Goal: Task Accomplishment & Management: Use online tool/utility

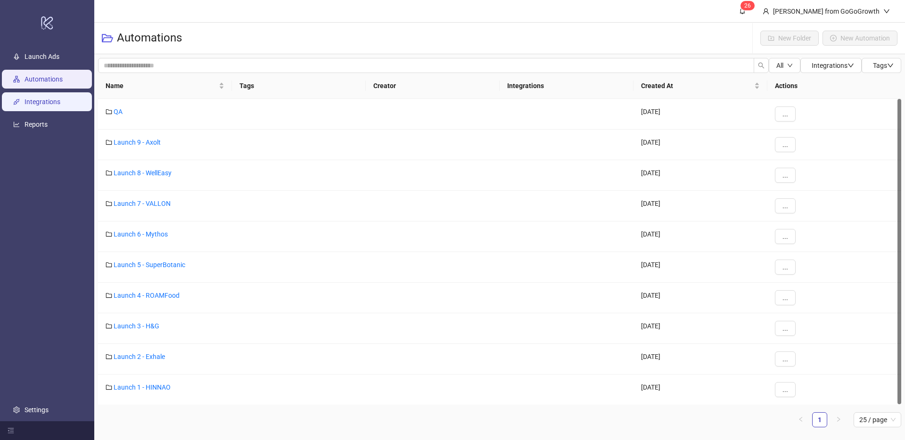
click at [53, 103] on link "Integrations" at bounding box center [43, 102] width 36 height 8
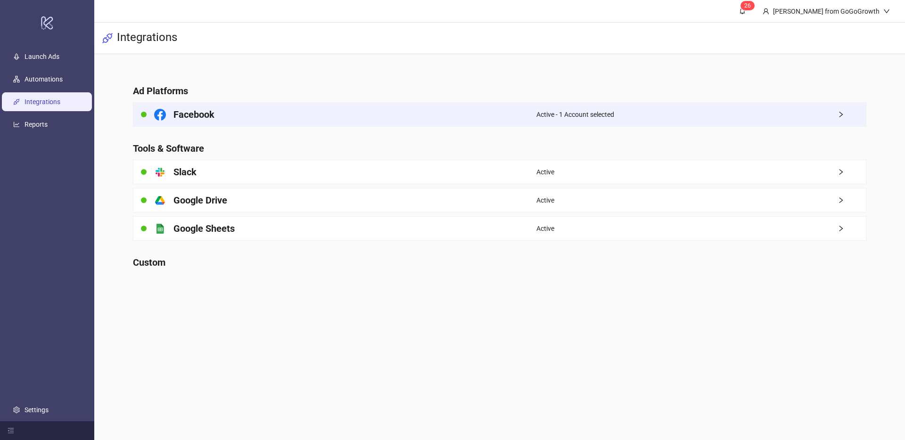
click at [259, 108] on div "Facebook" at bounding box center [334, 115] width 403 height 24
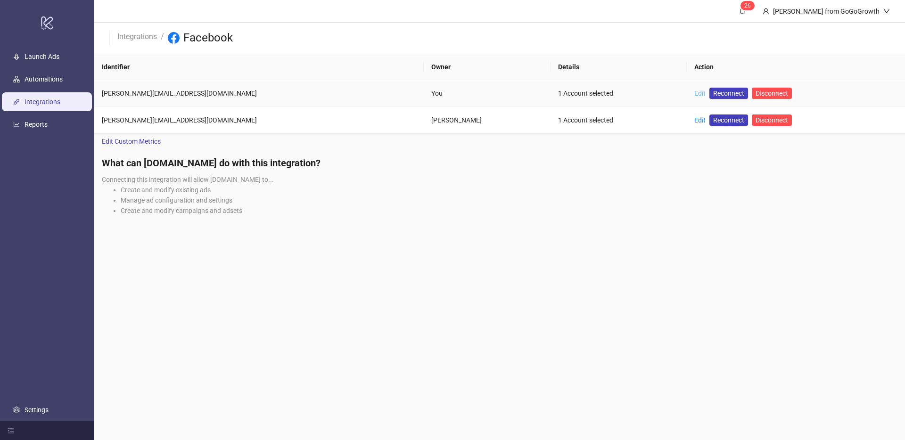
click at [695, 95] on link "Edit" at bounding box center [700, 94] width 11 height 8
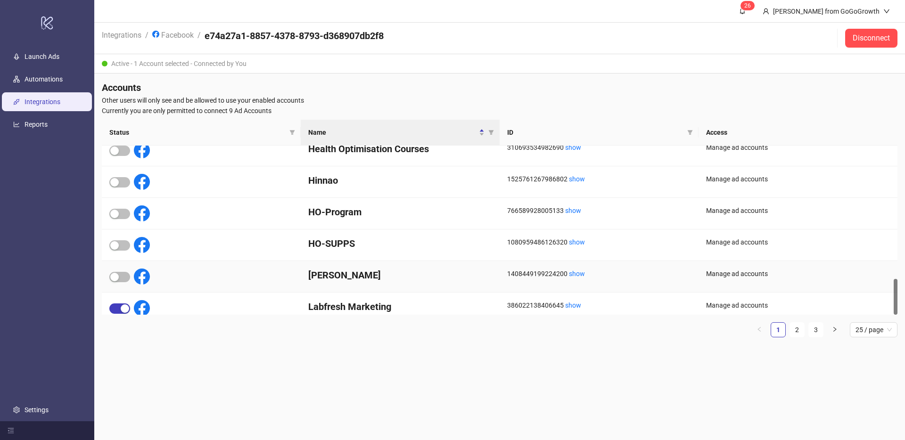
scroll to position [621, 0]
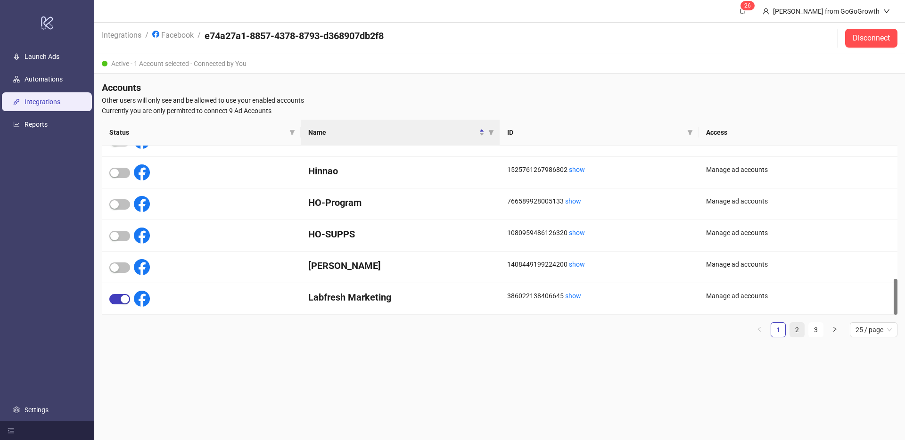
click at [804, 327] on link "2" at bounding box center [797, 330] width 14 height 14
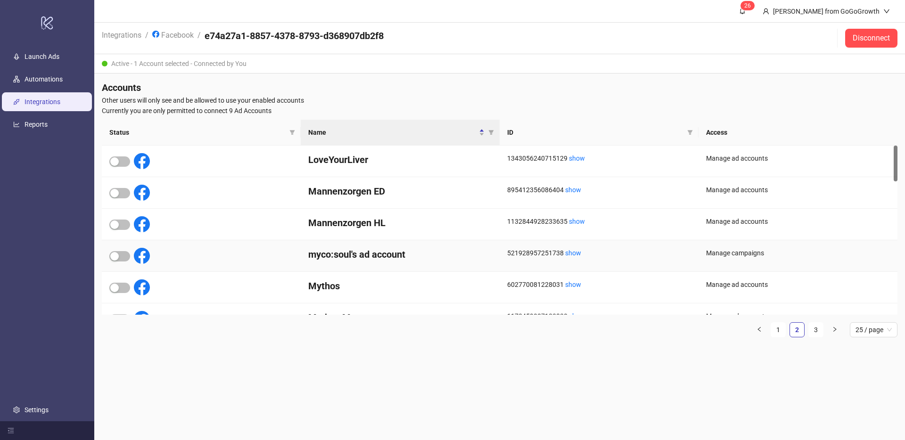
scroll to position [73, 0]
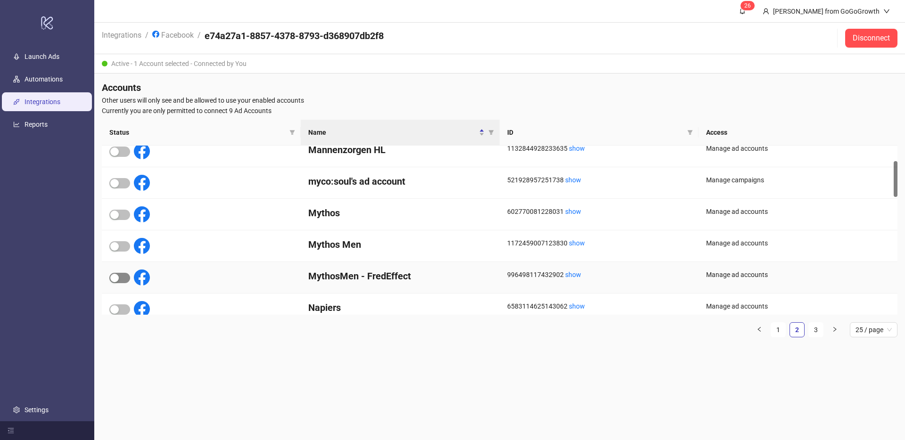
click at [119, 280] on span "button" at bounding box center [119, 278] width 21 height 10
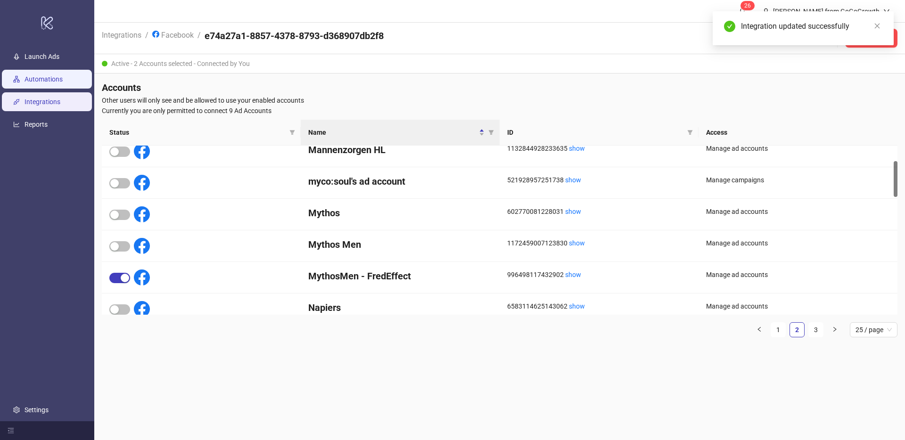
click at [28, 82] on link "Automations" at bounding box center [44, 79] width 38 height 8
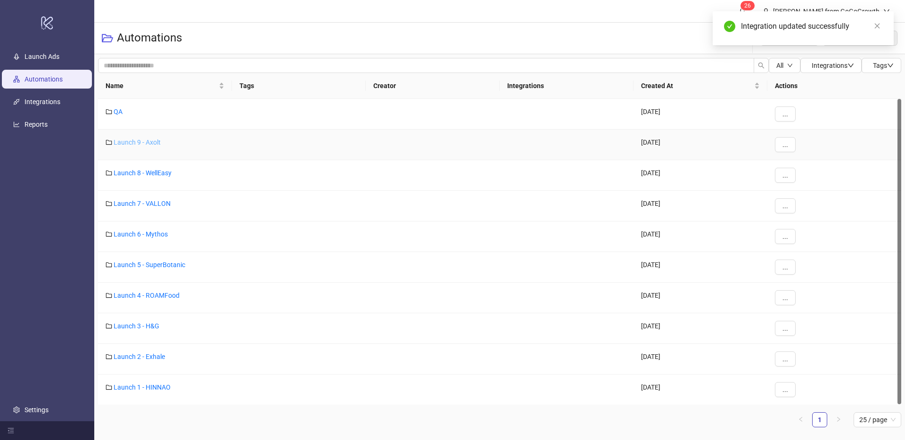
click at [150, 143] on link "Launch 9 - Axolt" at bounding box center [137, 143] width 47 height 8
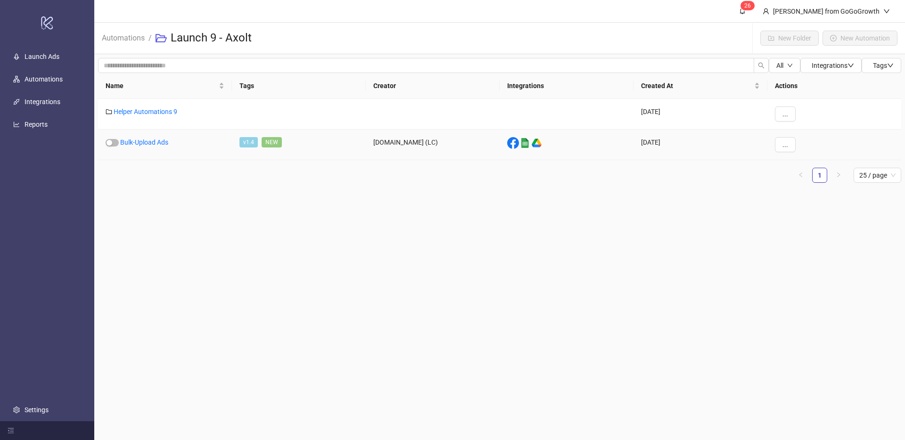
click at [150, 143] on link "Bulk-Upload Ads" at bounding box center [144, 143] width 48 height 8
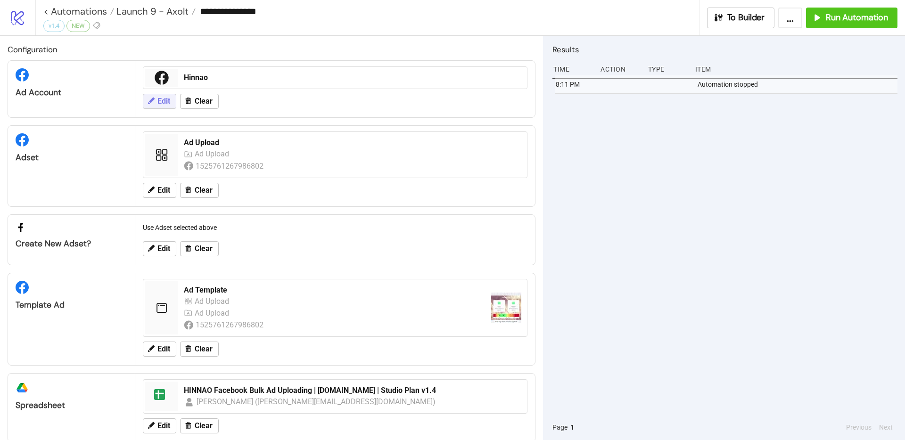
click at [158, 101] on span "Edit" at bounding box center [163, 101] width 13 height 8
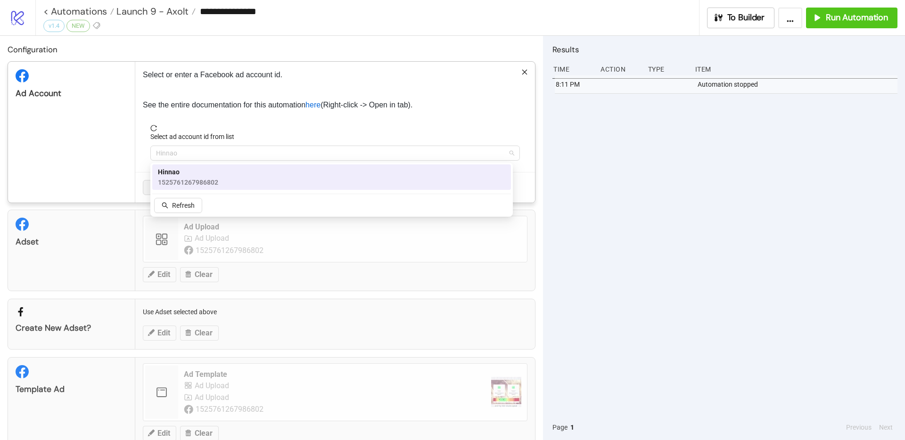
click at [208, 151] on span "Hinnao" at bounding box center [335, 153] width 358 height 14
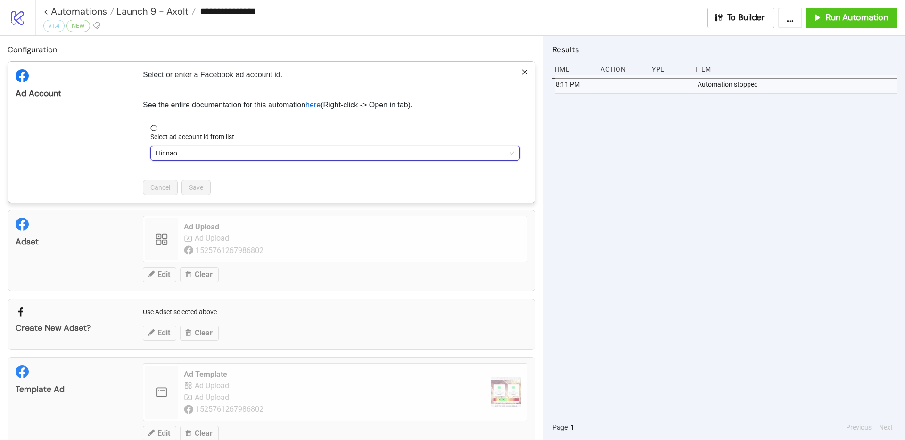
click at [208, 152] on span "Hinnao" at bounding box center [335, 153] width 358 height 14
click at [158, 130] on span "reload" at bounding box center [335, 128] width 370 height 7
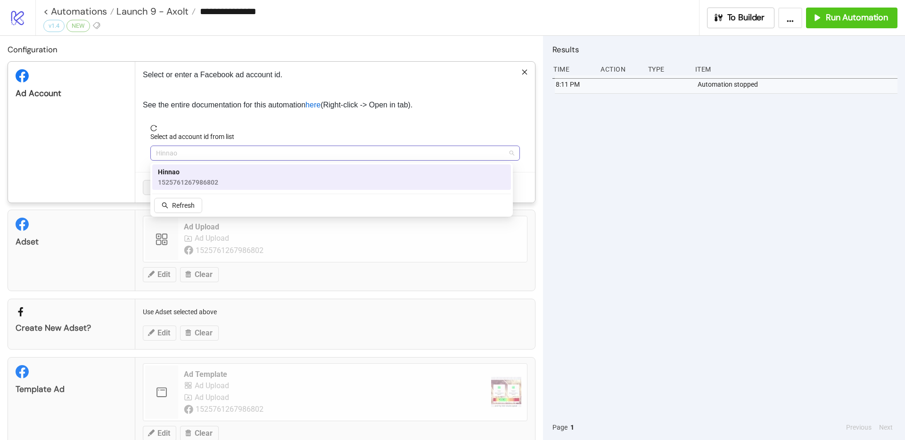
click at [176, 150] on span "Hinnao" at bounding box center [335, 153] width 358 height 14
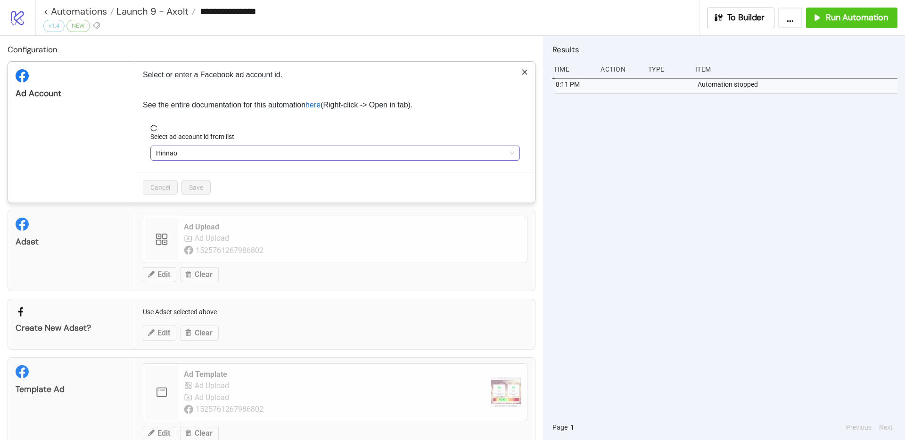
click at [176, 151] on span "Hinnao" at bounding box center [335, 153] width 358 height 14
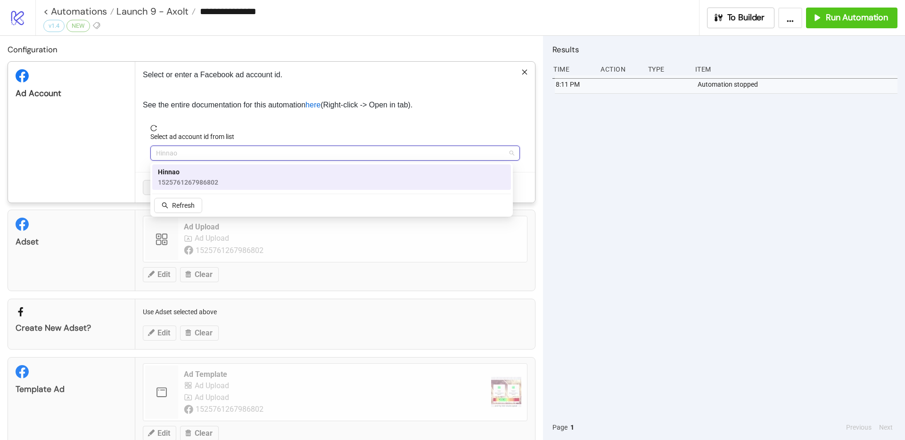
click at [177, 152] on span "Hinnao" at bounding box center [335, 153] width 358 height 14
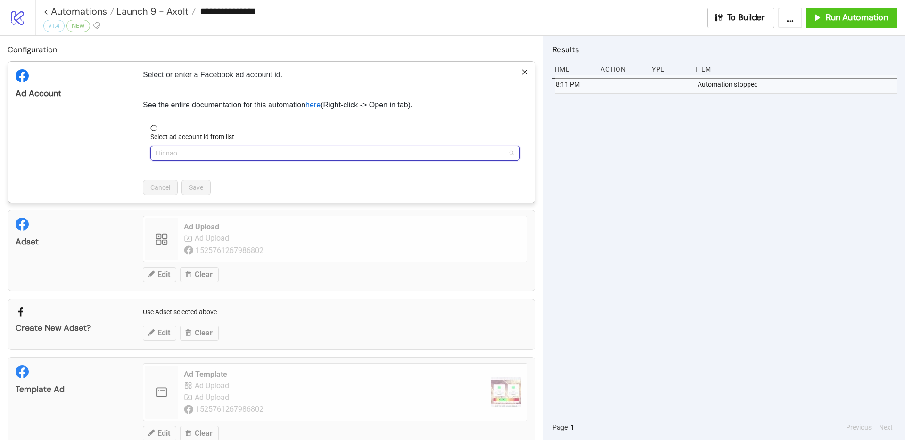
click at [194, 158] on span "Hinnao" at bounding box center [335, 153] width 358 height 14
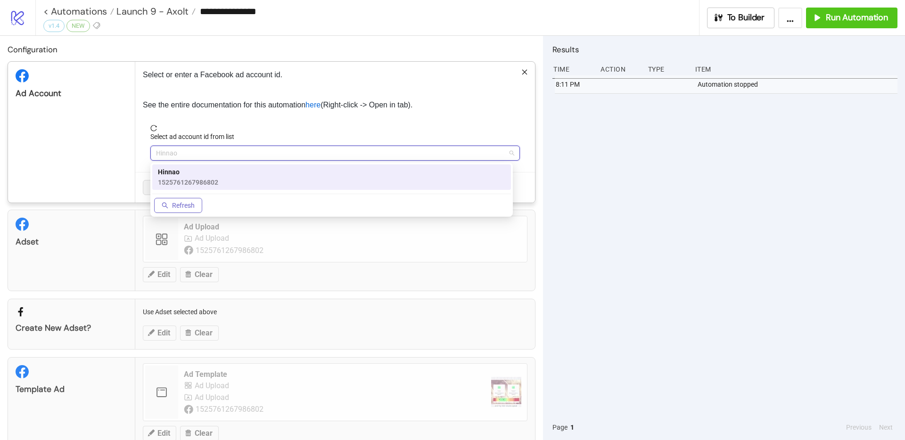
click at [182, 205] on span "Refresh" at bounding box center [183, 206] width 23 height 8
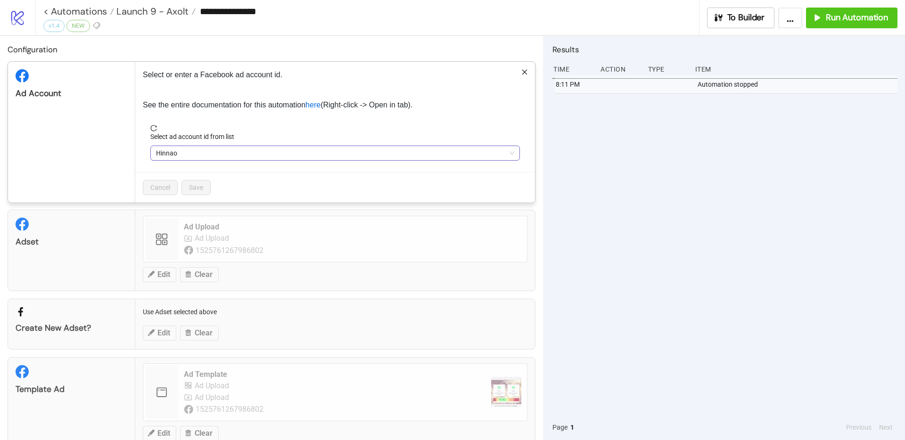
click at [196, 155] on span "Hinnao" at bounding box center [335, 153] width 358 height 14
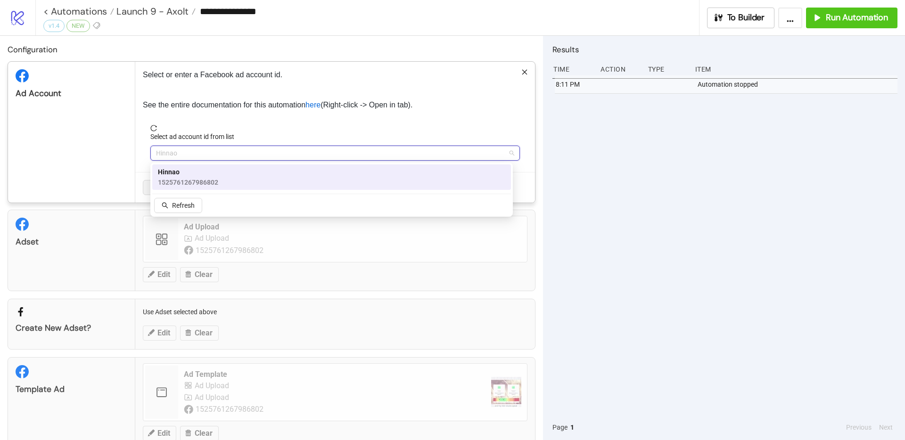
click at [191, 182] on span "1525761267986802" at bounding box center [188, 182] width 60 height 10
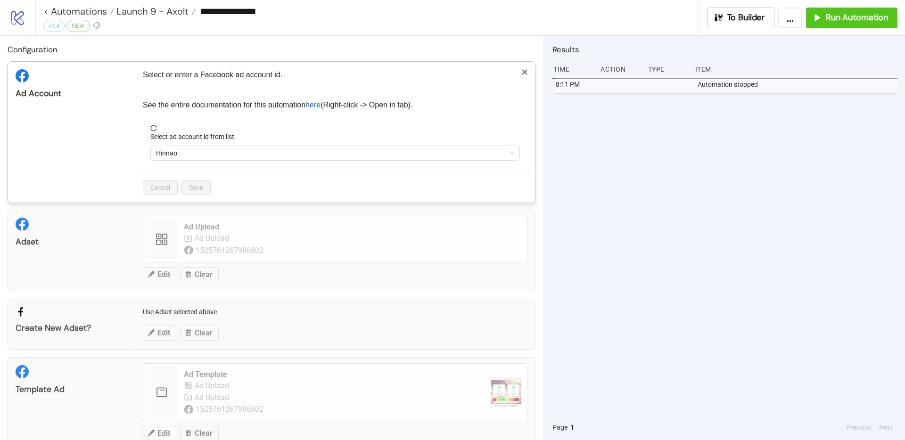
click at [9, 19] on icon "logo/logo-mobile" at bounding box center [17, 17] width 17 height 17
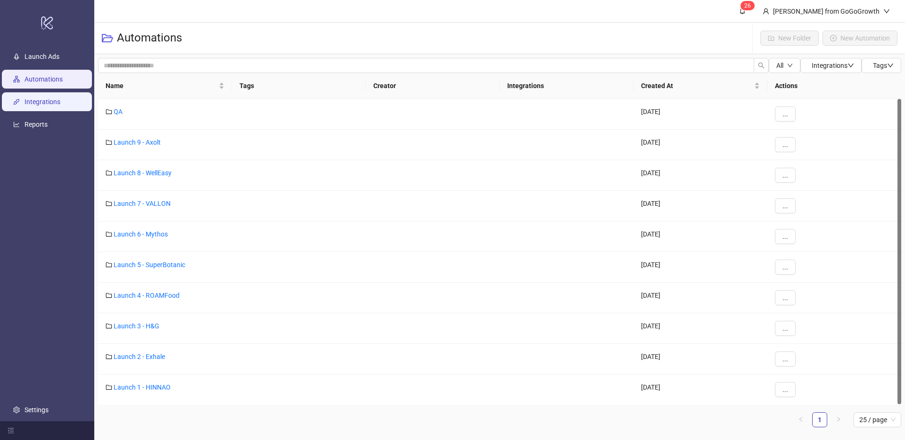
click at [55, 100] on link "Integrations" at bounding box center [43, 102] width 36 height 8
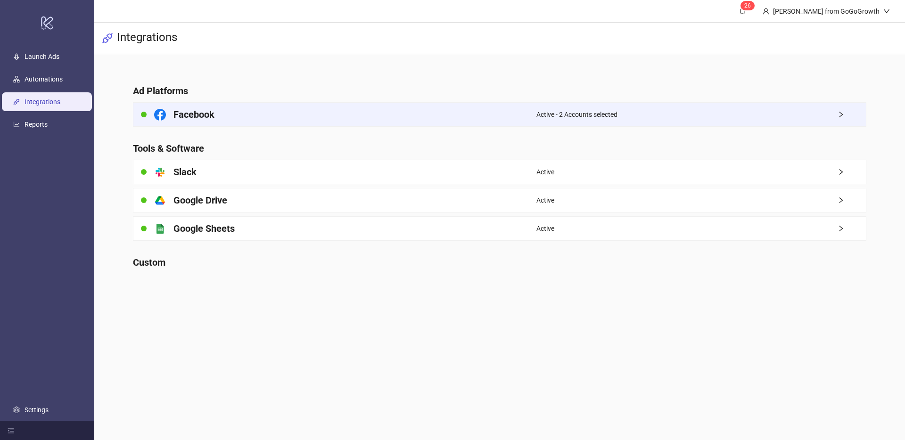
click at [279, 108] on div "Facebook" at bounding box center [334, 115] width 403 height 24
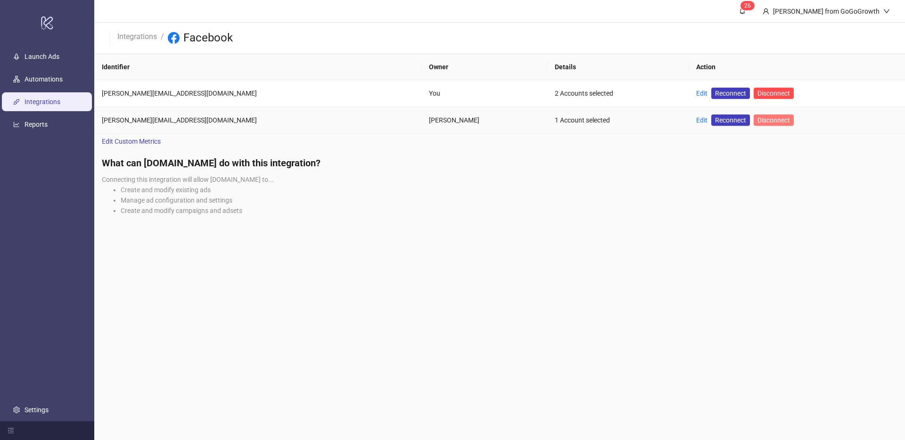
click at [758, 119] on span "Disconnect" at bounding box center [774, 120] width 33 height 8
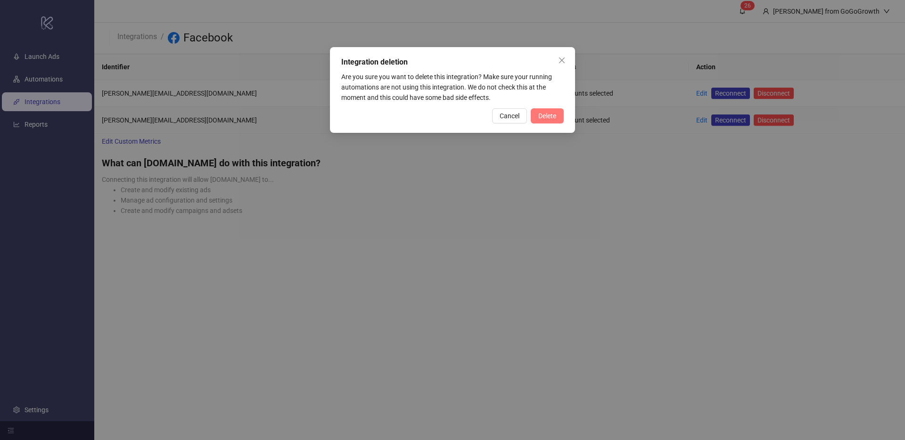
click at [551, 114] on span "Delete" at bounding box center [548, 116] width 18 height 8
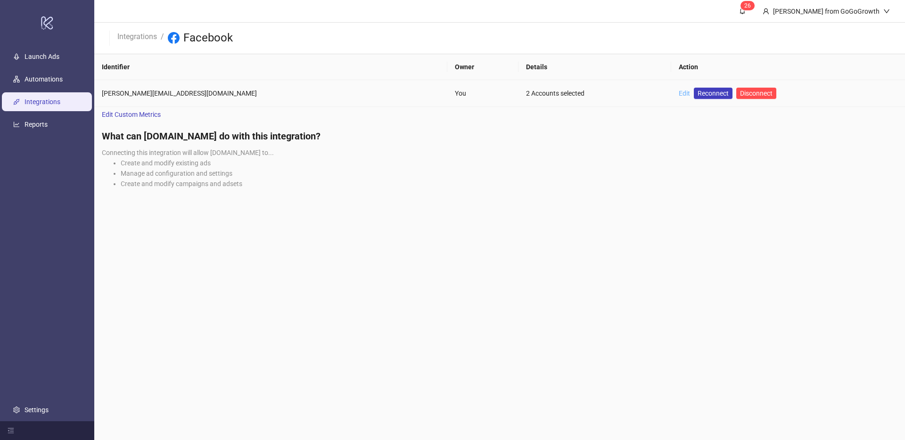
click at [679, 92] on link "Edit" at bounding box center [684, 94] width 11 height 8
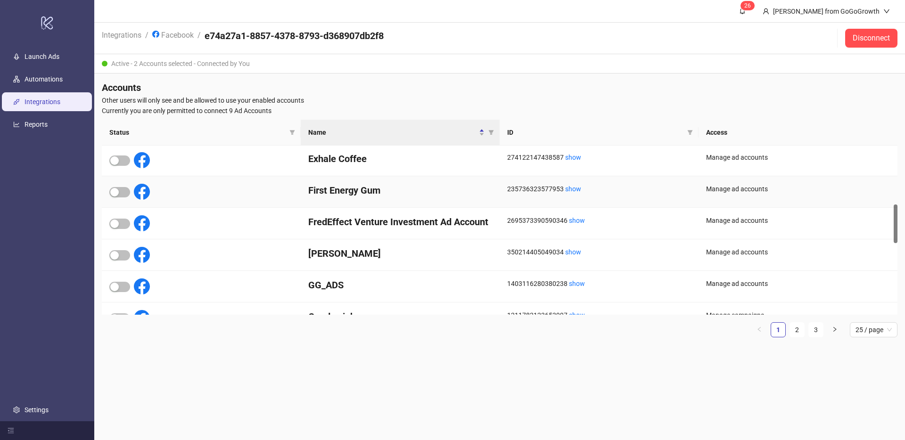
scroll to position [324, 0]
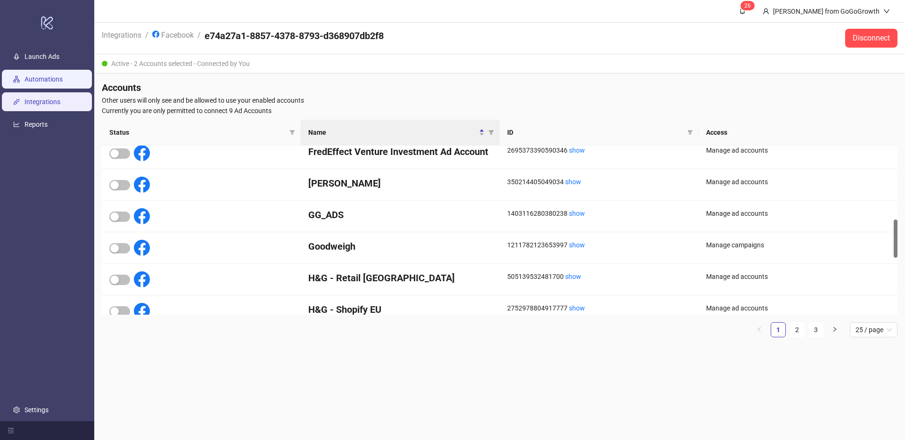
click at [47, 77] on link "Automations" at bounding box center [44, 79] width 38 height 8
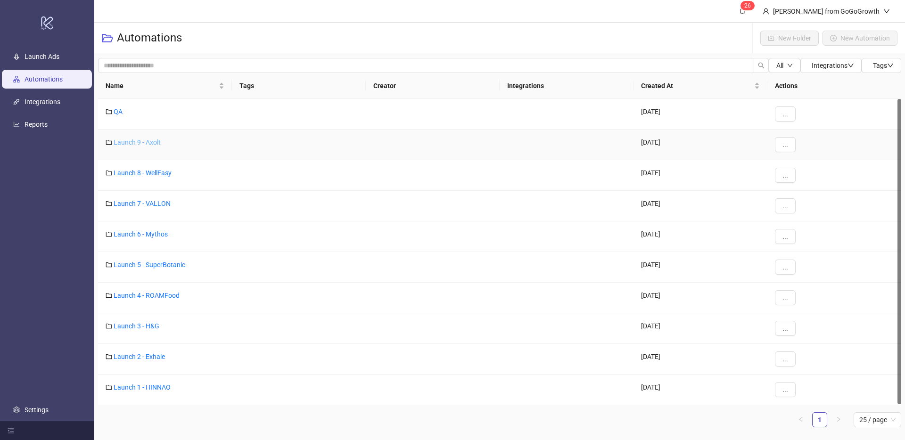
click at [134, 140] on link "Launch 9 - Axolt" at bounding box center [137, 143] width 47 height 8
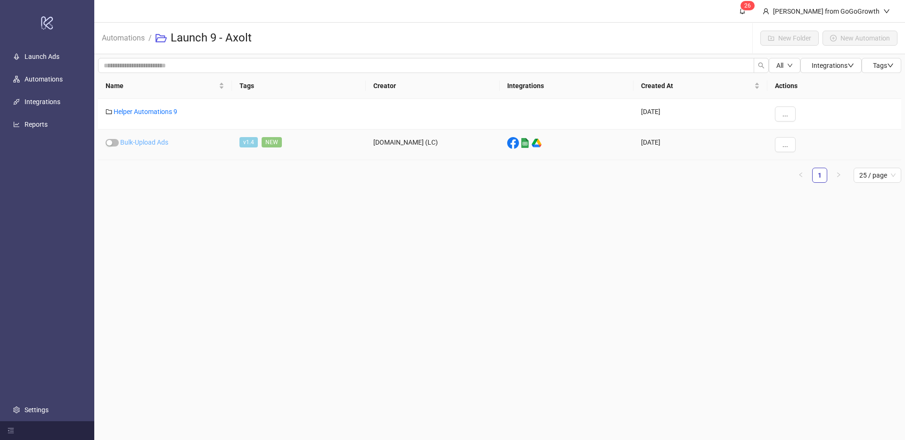
click at [149, 141] on link "Bulk-Upload Ads" at bounding box center [144, 143] width 48 height 8
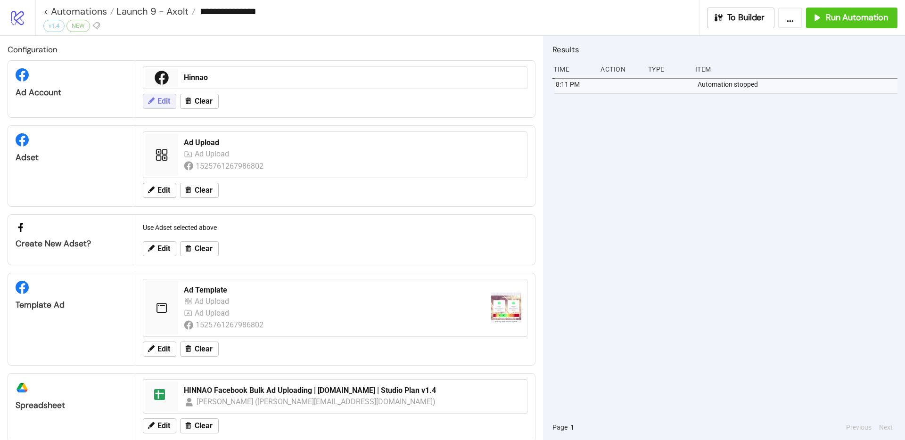
click at [153, 98] on icon at bounding box center [151, 101] width 7 height 7
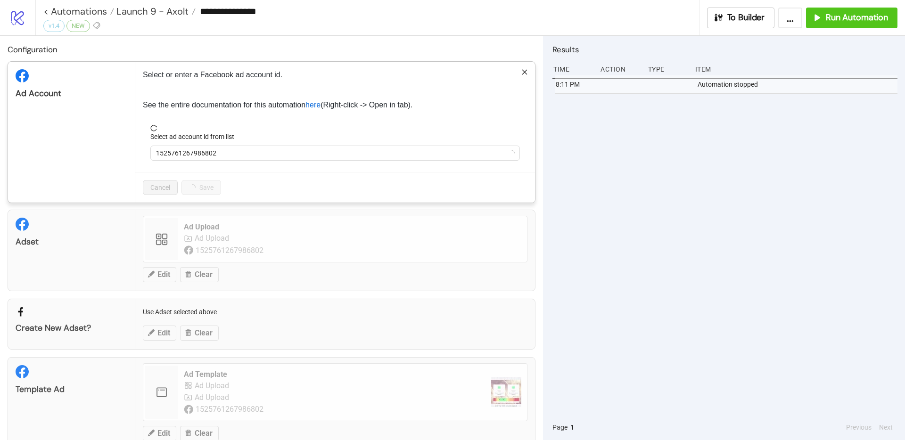
click at [180, 164] on form "Select ad account id from list 1525761267986802" at bounding box center [335, 148] width 385 height 47
click at [181, 157] on span "1525761267986802" at bounding box center [335, 153] width 358 height 14
click at [157, 133] on label "Select ad account id from list" at bounding box center [195, 137] width 90 height 10
click at [157, 146] on input "Select ad account id from list" at bounding box center [331, 153] width 350 height 14
click at [151, 126] on icon "reload" at bounding box center [154, 128] width 6 height 6
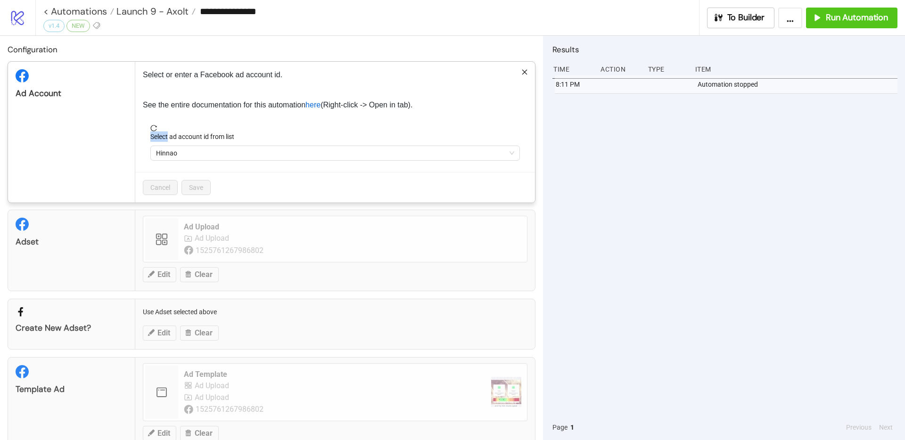
click at [152, 126] on icon "reload" at bounding box center [154, 128] width 6 height 6
click at [54, 13] on link "< Automations" at bounding box center [78, 11] width 71 height 9
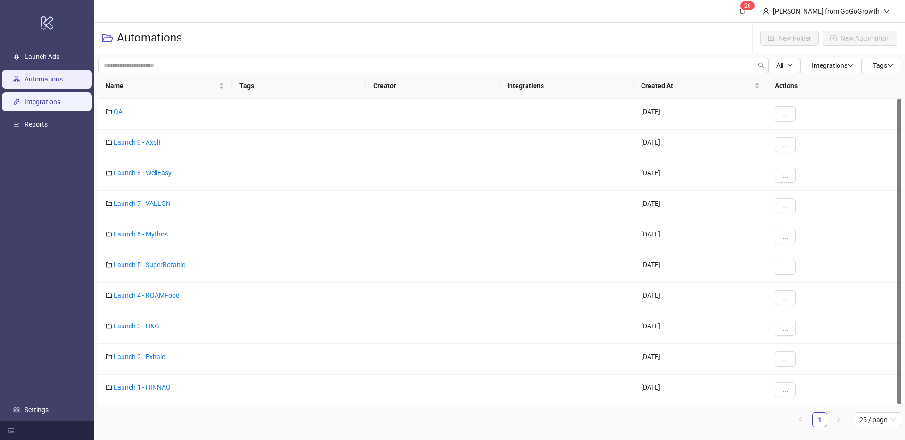
click at [34, 99] on link "Integrations" at bounding box center [43, 102] width 36 height 8
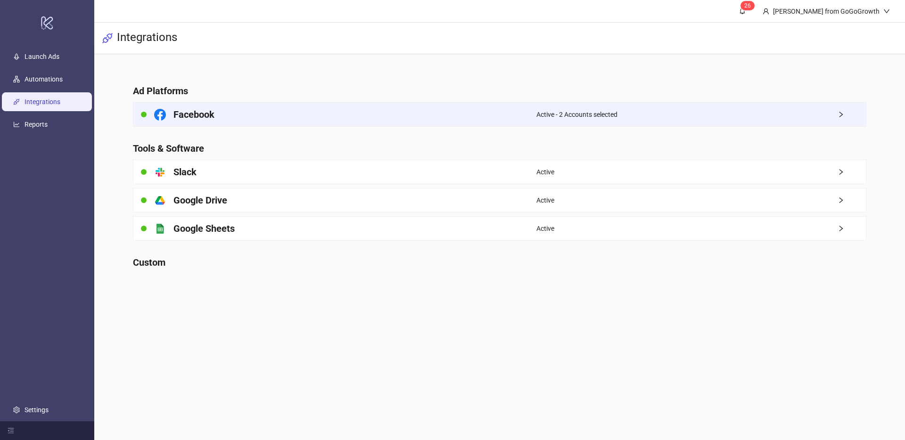
click at [592, 112] on span "Active - 2 Accounts selected" at bounding box center [577, 114] width 81 height 10
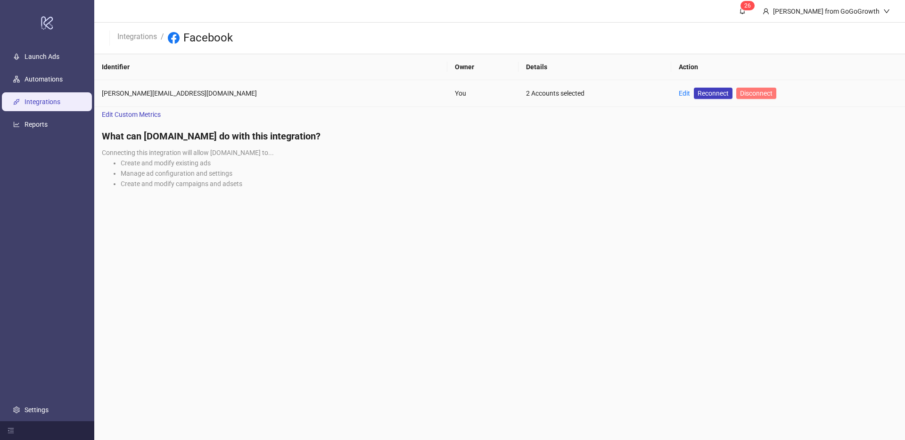
click at [740, 91] on span "Disconnect" at bounding box center [756, 94] width 33 height 8
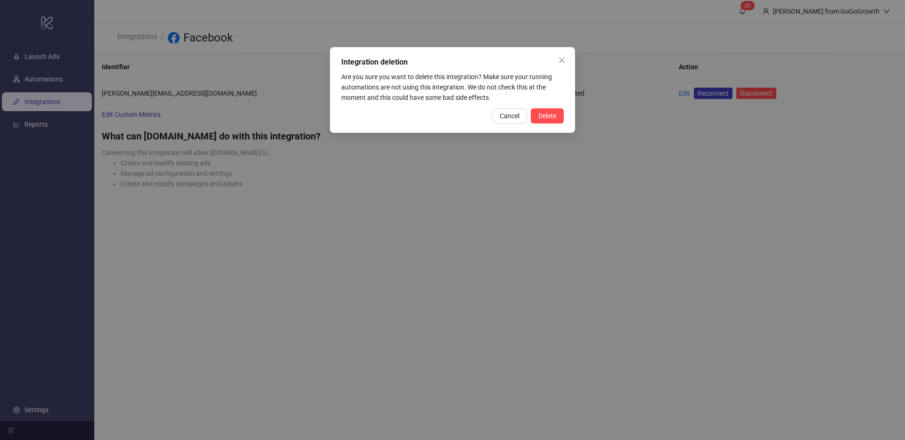
click at [555, 124] on div "Integration deletion Are you sure you want to delete this integration? Make sur…" at bounding box center [452, 90] width 245 height 86
click at [545, 115] on span "Delete" at bounding box center [548, 116] width 18 height 8
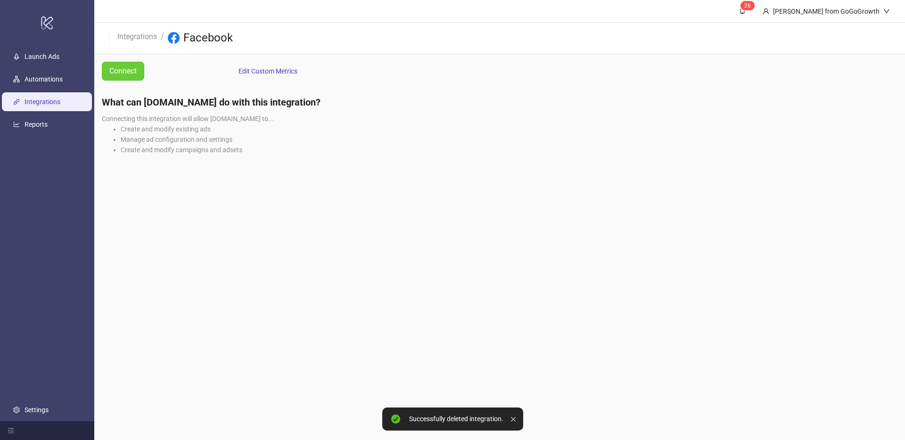
click at [131, 74] on span "Connect" at bounding box center [122, 71] width 27 height 12
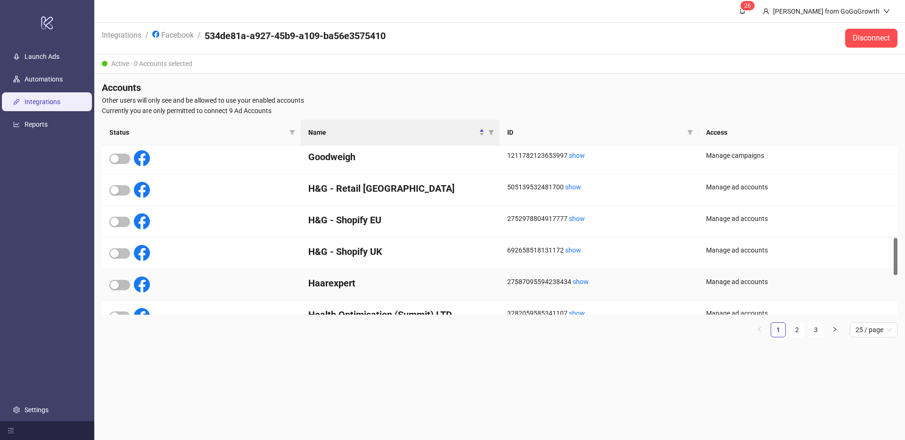
scroll to position [621, 0]
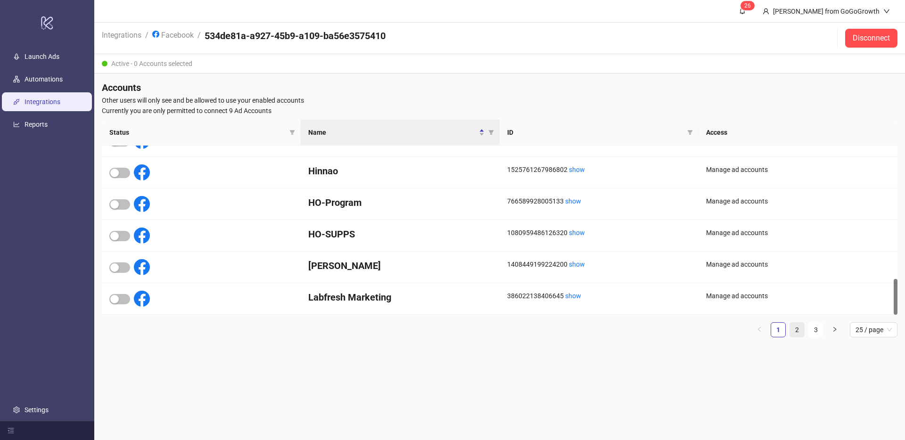
click at [799, 327] on link "2" at bounding box center [797, 330] width 14 height 14
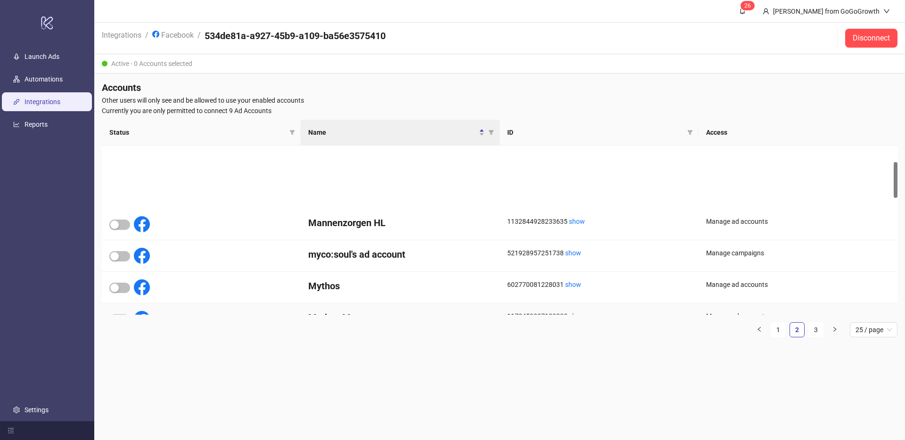
scroll to position [77, 0]
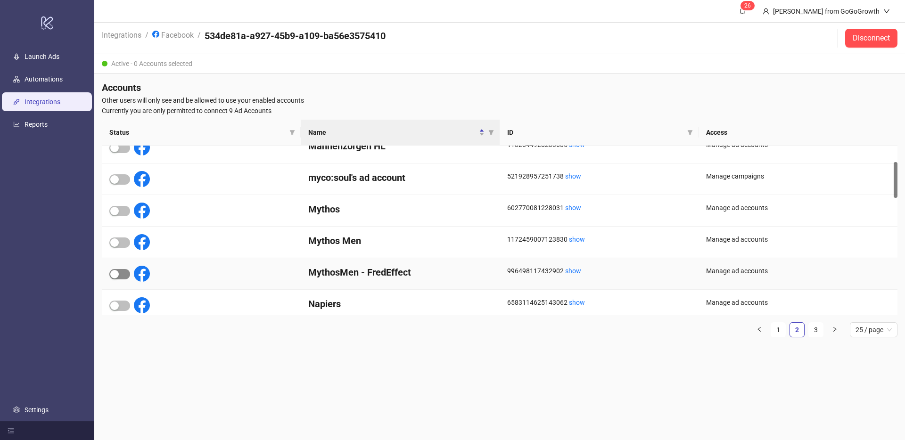
click at [114, 275] on div "button" at bounding box center [114, 274] width 8 height 8
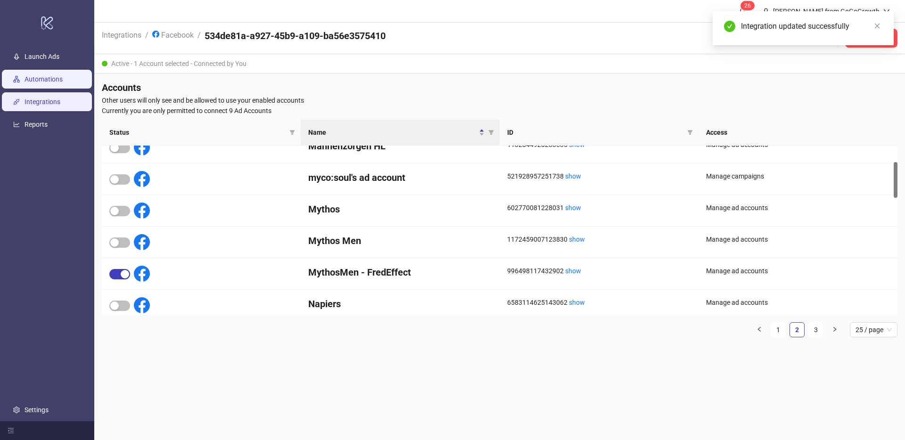
click at [44, 78] on link "Automations" at bounding box center [44, 79] width 38 height 8
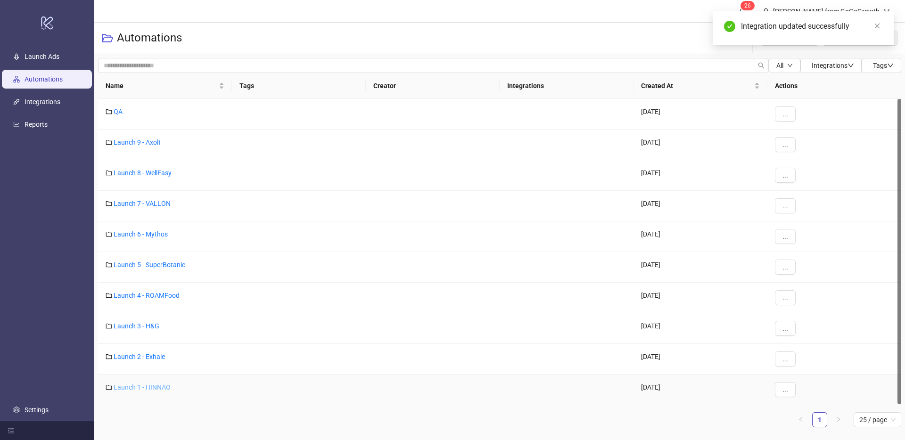
click at [136, 388] on link "Launch 1 - HINNAO" at bounding box center [142, 388] width 57 height 8
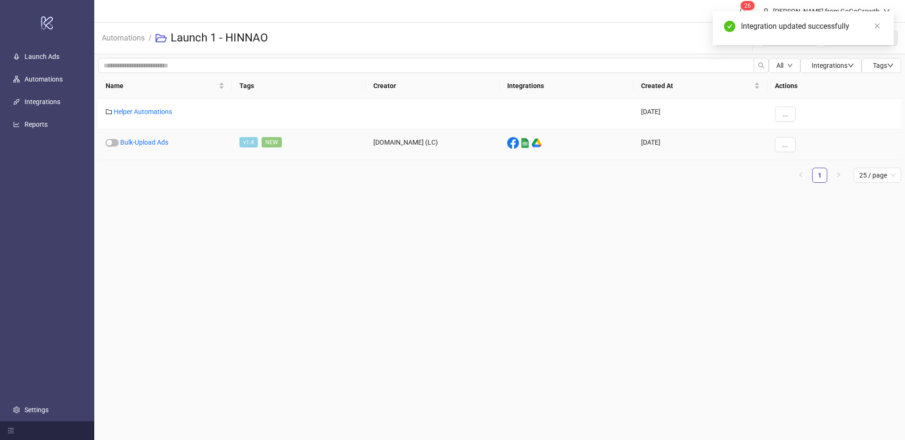
click at [150, 147] on div "Bulk-Upload Ads" at bounding box center [165, 145] width 134 height 31
click at [150, 144] on link "Bulk-Upload Ads" at bounding box center [144, 143] width 48 height 8
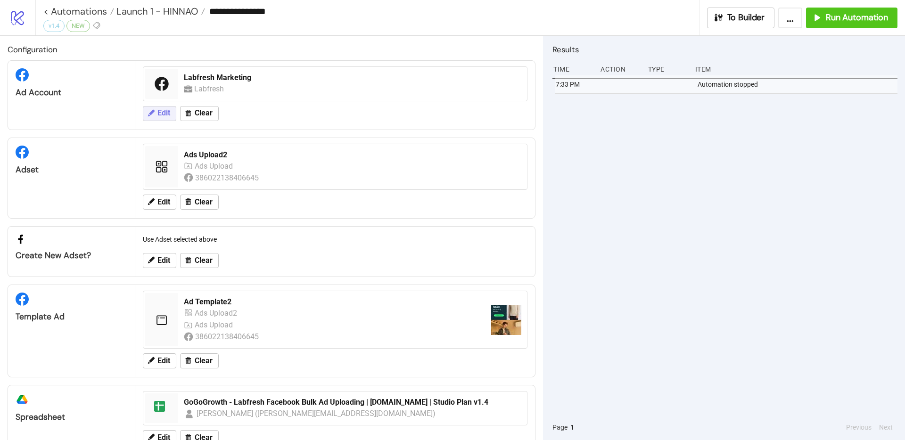
click at [156, 121] on button "Edit" at bounding box center [159, 113] width 33 height 15
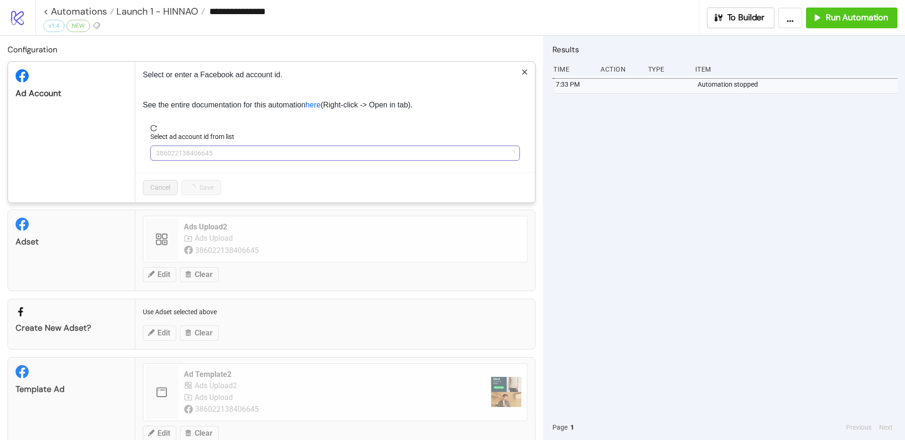
click at [187, 151] on span "386022138406645" at bounding box center [335, 153] width 358 height 14
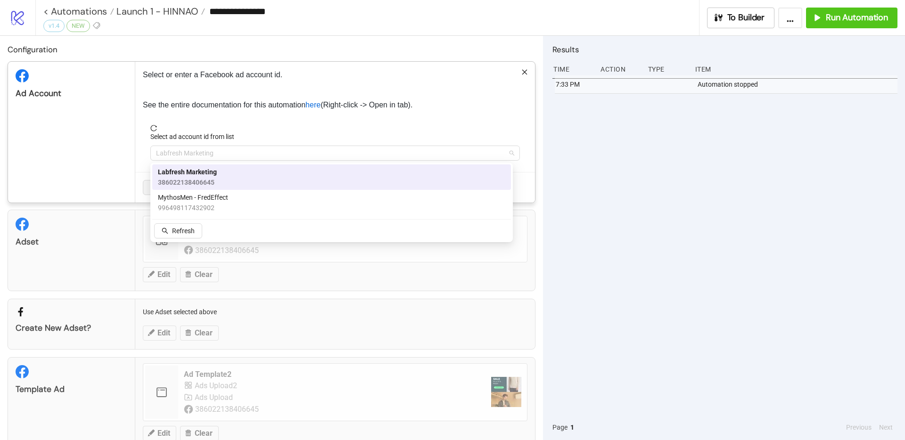
click at [187, 151] on span "Labfresh Marketing" at bounding box center [335, 153] width 358 height 14
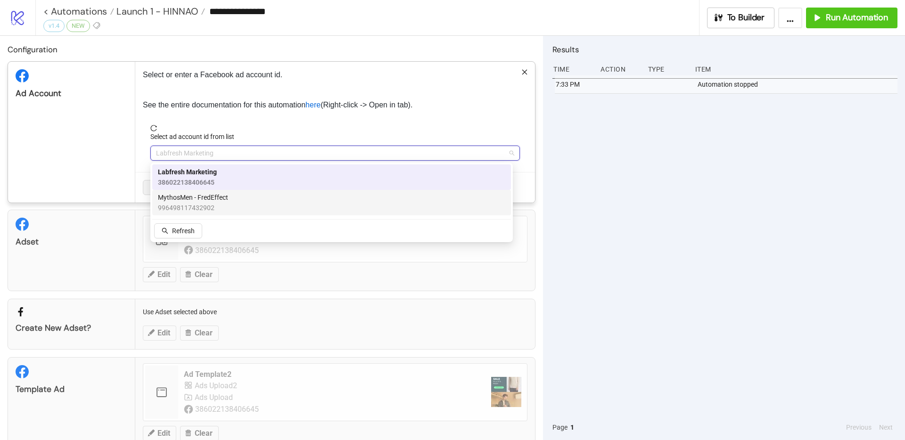
click at [179, 199] on span "MythosMen - FredEffect" at bounding box center [193, 197] width 70 height 10
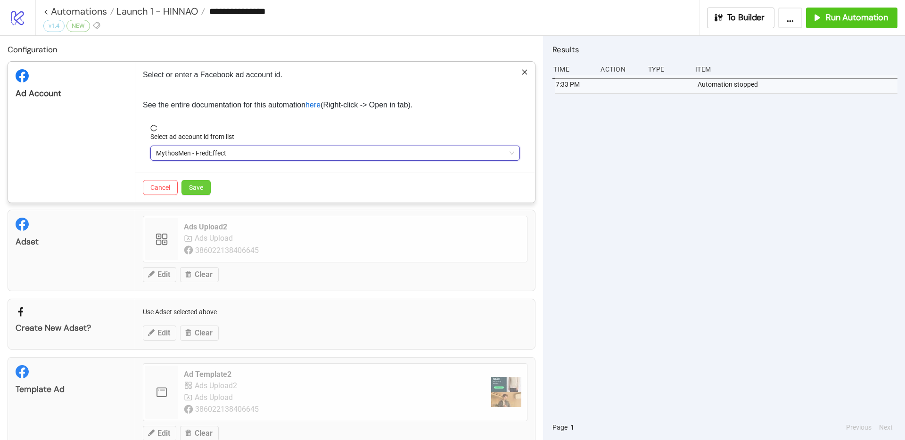
click at [191, 191] on span "Save" at bounding box center [196, 188] width 14 height 8
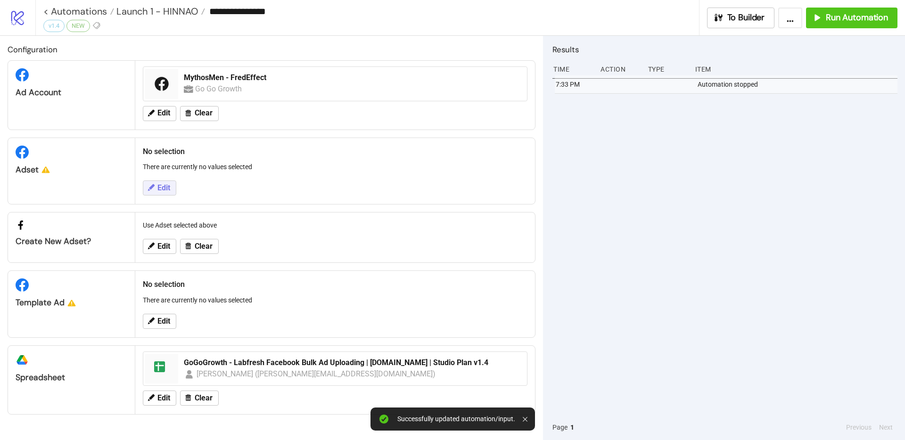
click at [167, 188] on span "Edit" at bounding box center [163, 188] width 13 height 8
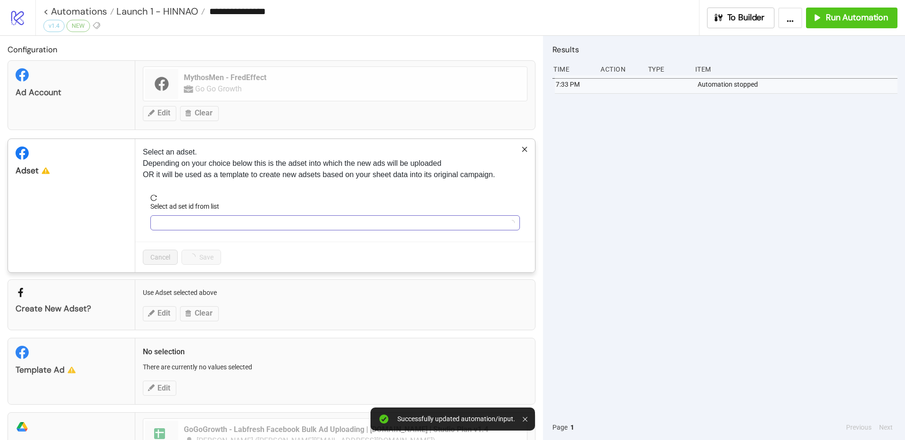
click at [217, 218] on input "Select ad set id from list" at bounding box center [331, 223] width 350 height 14
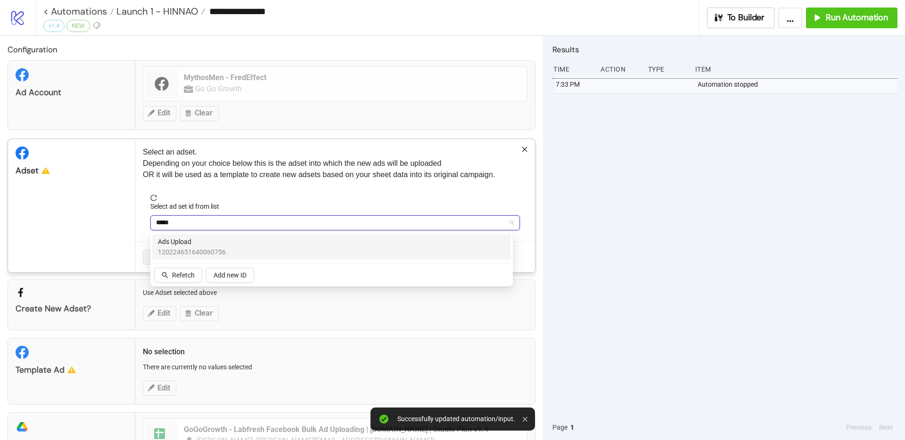
type input "******"
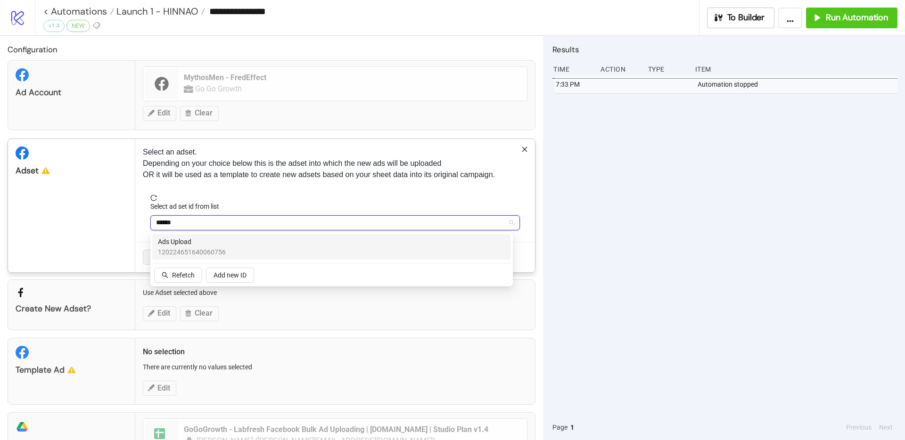
click at [203, 241] on span "Ads Upload" at bounding box center [192, 242] width 68 height 10
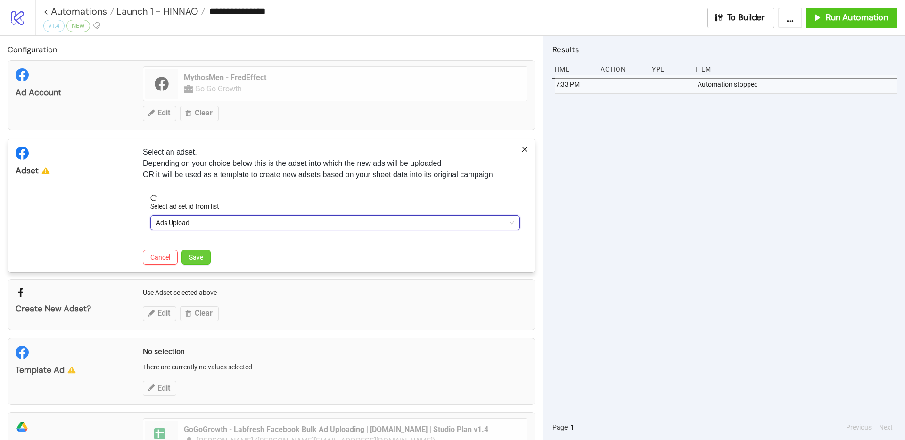
click at [205, 258] on button "Save" at bounding box center [196, 257] width 29 height 15
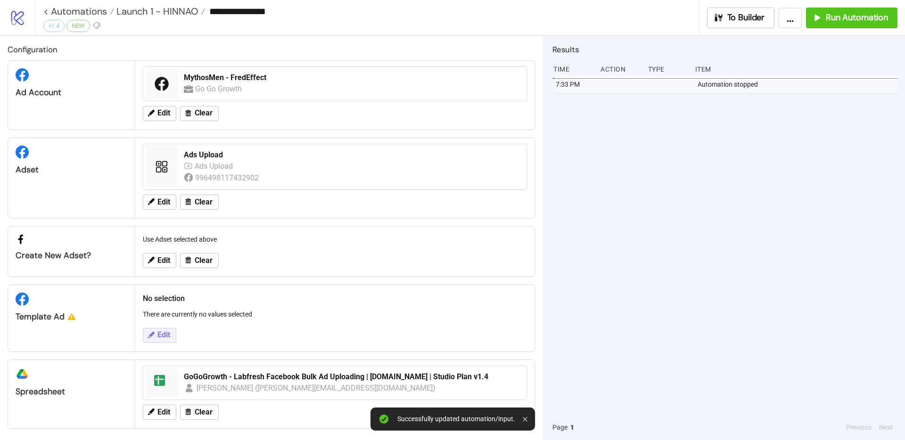
click at [161, 333] on span "Edit" at bounding box center [163, 335] width 13 height 8
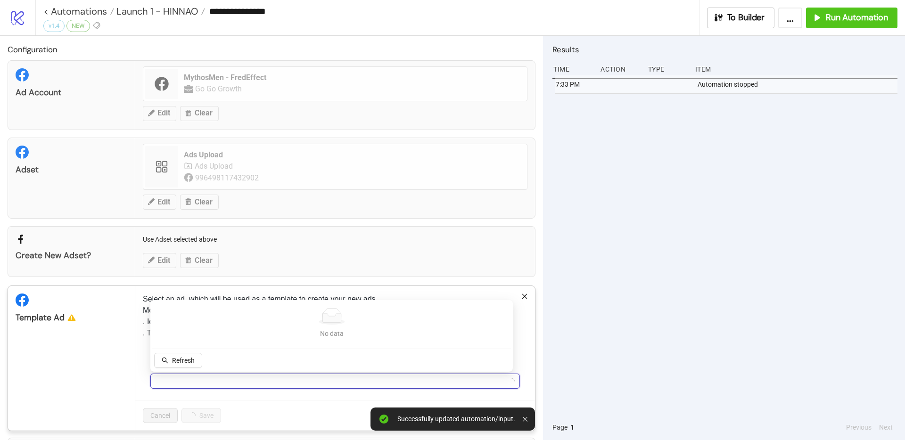
click at [209, 376] on input "Select ad id from list" at bounding box center [331, 381] width 350 height 14
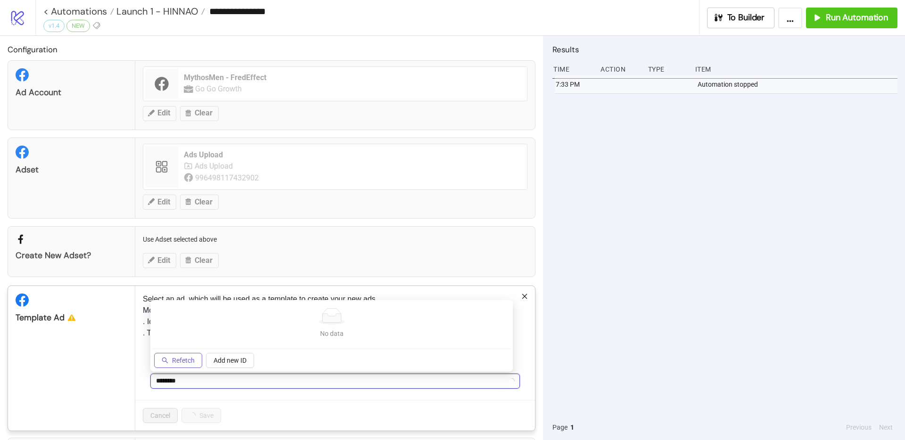
type input "********"
click at [185, 361] on span "Refetch" at bounding box center [183, 361] width 23 height 8
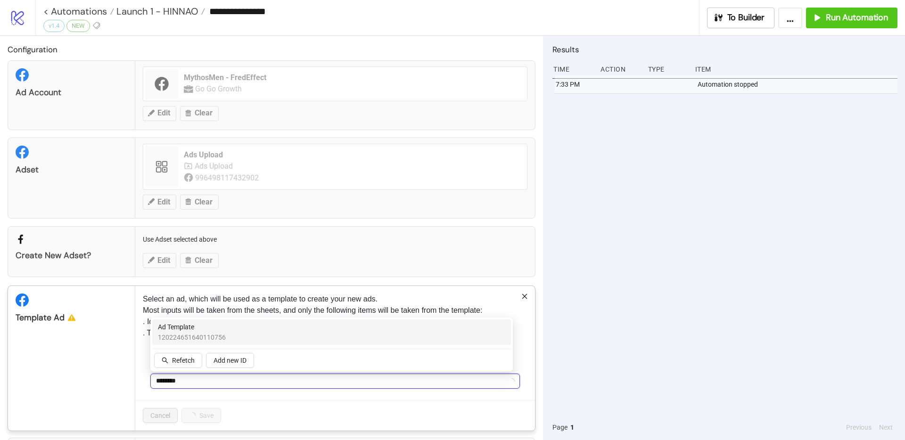
click at [230, 329] on div "Ad Template 120224651640110756" at bounding box center [332, 332] width 348 height 21
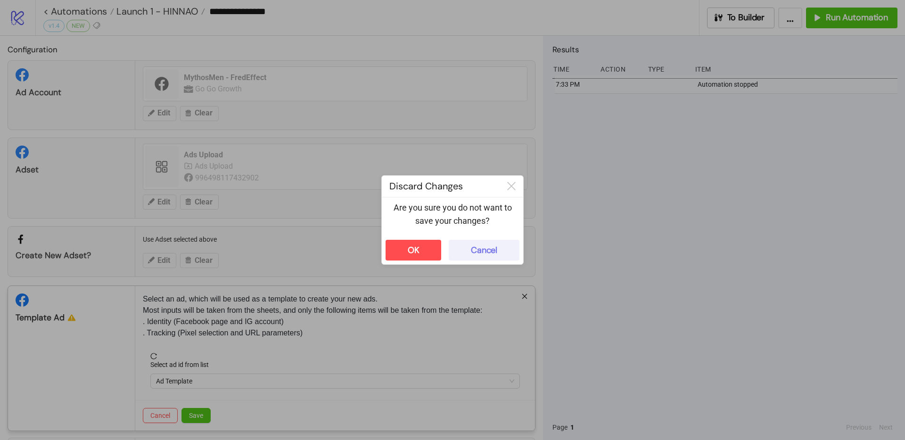
click at [489, 245] on div "Cancel" at bounding box center [484, 250] width 26 height 11
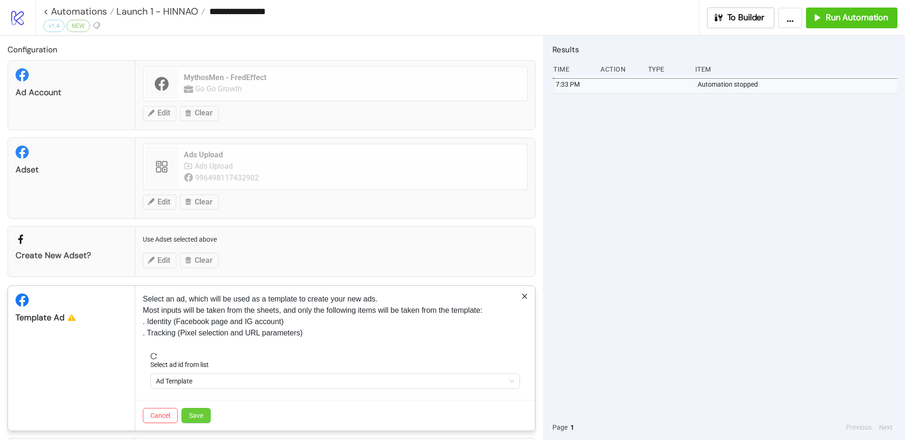
click at [202, 411] on button "Save" at bounding box center [196, 415] width 29 height 15
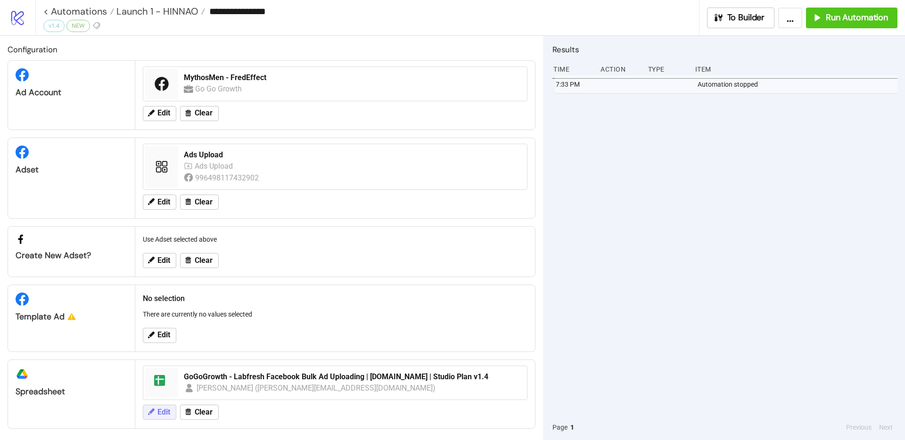
click at [159, 415] on span "Edit" at bounding box center [163, 412] width 13 height 8
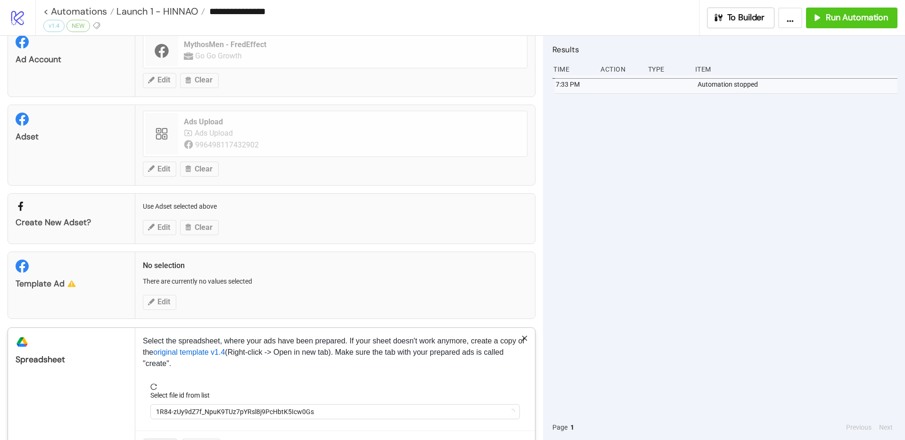
scroll to position [69, 0]
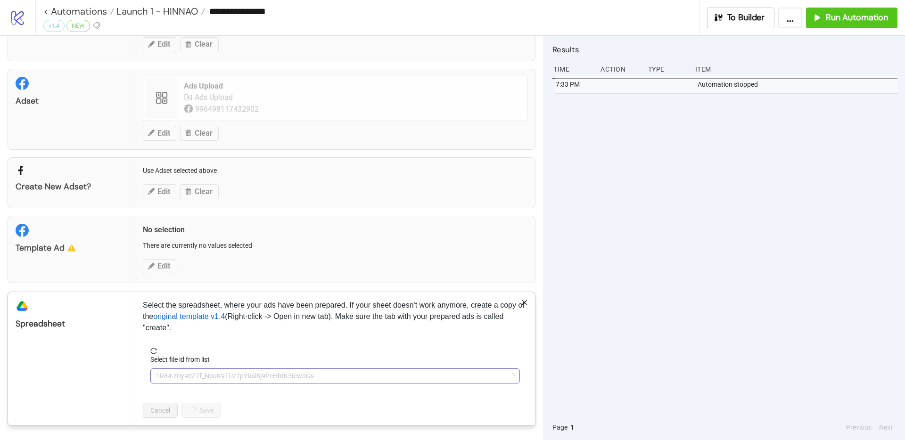
click at [215, 377] on span "1R84-zUy9dZ7f_NpuK9TUz7pYRsl8j9PcHbtK5Icw0Gs" at bounding box center [335, 376] width 358 height 14
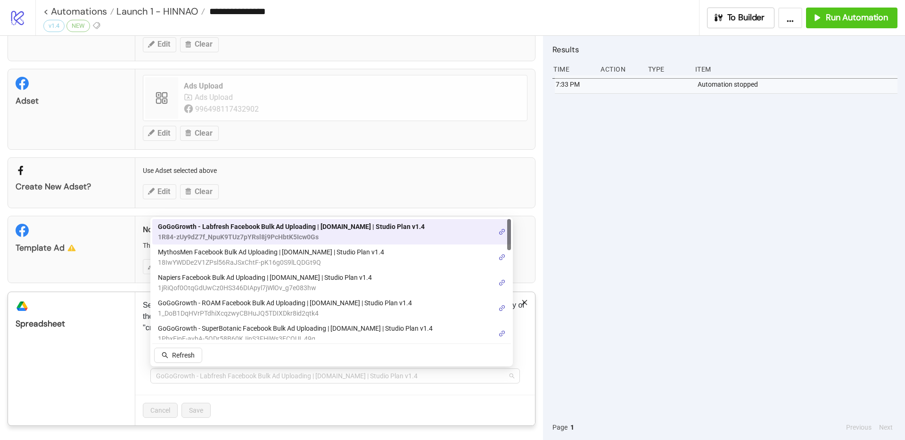
click at [215, 377] on span "GoGoGrowth - Labfresh Facebook Bulk Ad Uploading | Kitchn.io | Studio Plan v1.4" at bounding box center [335, 376] width 358 height 14
click at [220, 261] on span "18IwYWDDe2V1ZPsl56RaJSxChtF-pK16g0S9lLQDGt9Q" at bounding box center [271, 262] width 226 height 10
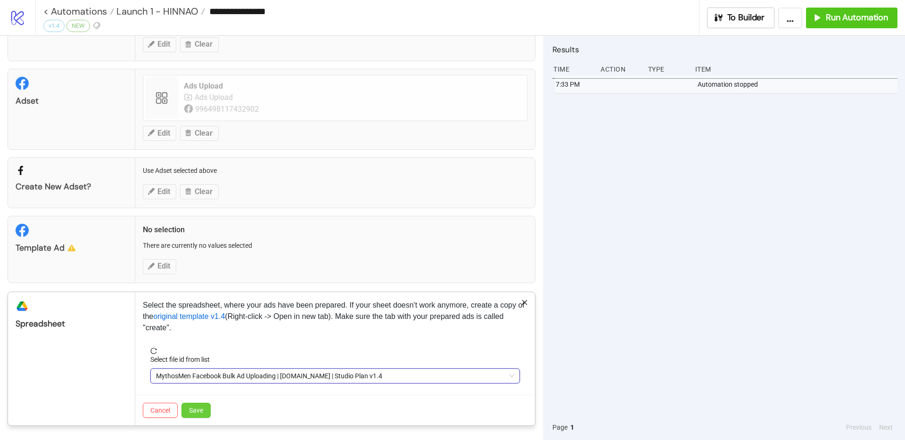
click at [194, 413] on span "Save" at bounding box center [196, 411] width 14 height 8
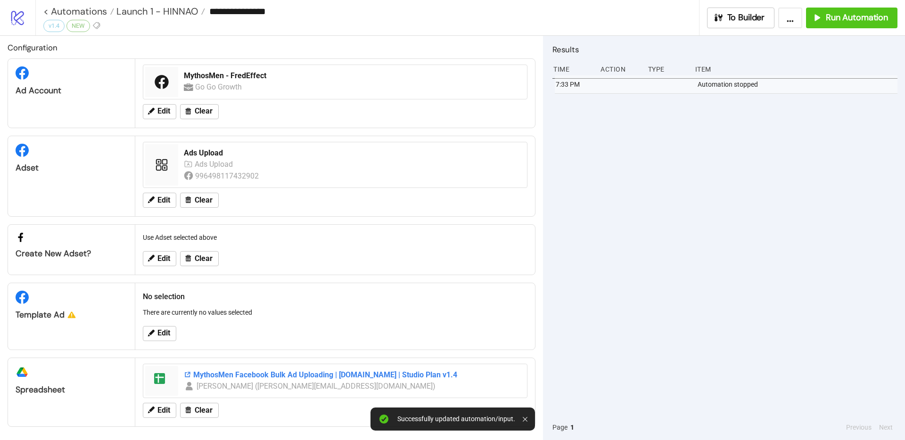
scroll to position [0, 0]
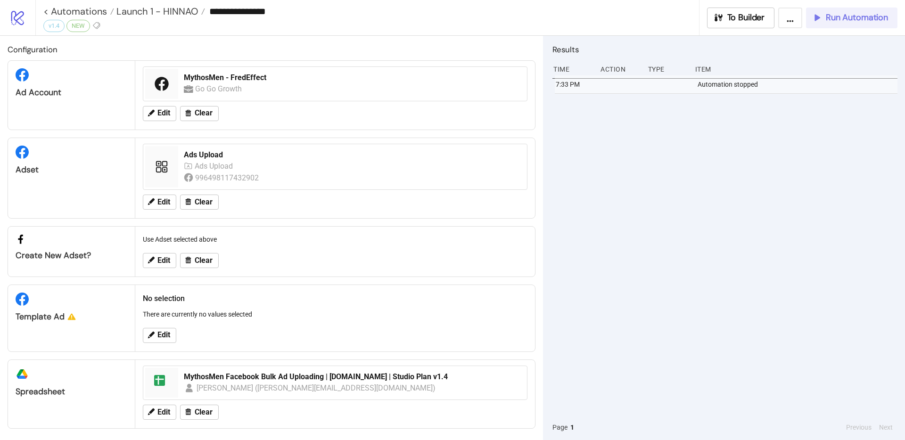
click at [821, 14] on icon "button" at bounding box center [817, 17] width 10 height 10
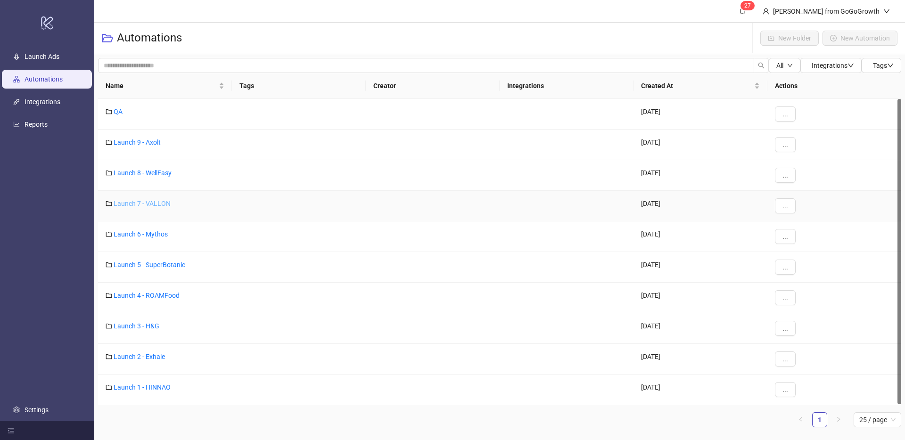
click at [156, 203] on link "Launch 7 - VALLON" at bounding box center [142, 204] width 57 height 8
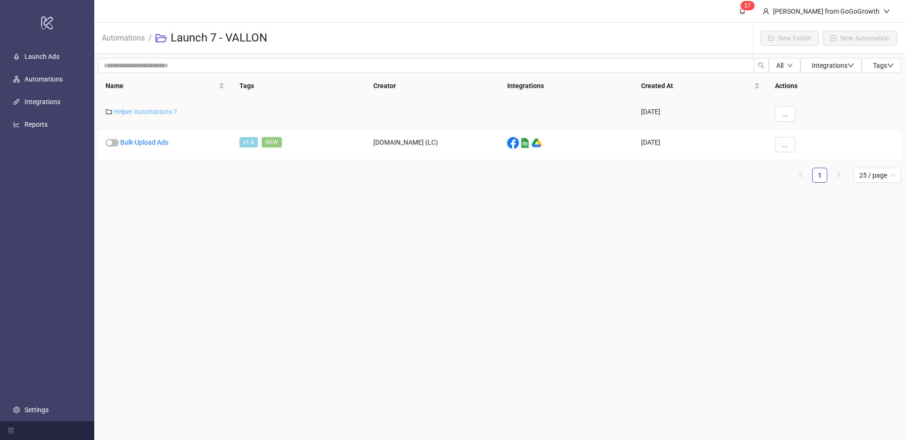
click at [156, 115] on link "Helper Automations 7" at bounding box center [146, 112] width 64 height 8
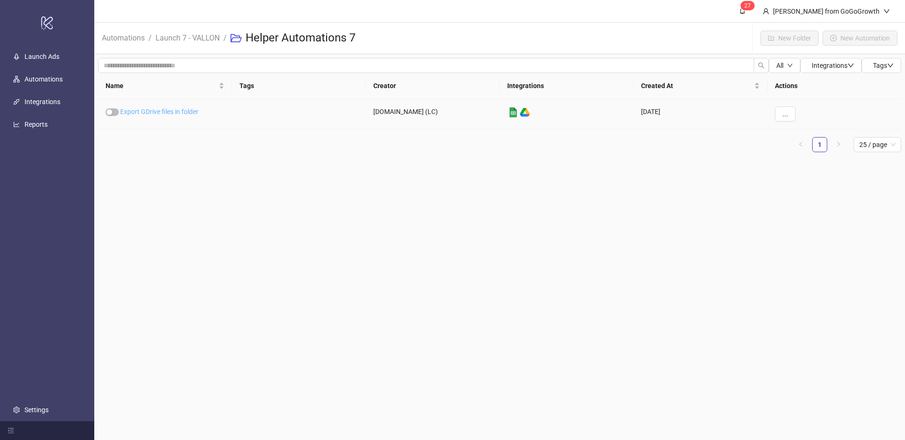
click at [159, 112] on link "Export GDrive files in folder" at bounding box center [159, 112] width 78 height 8
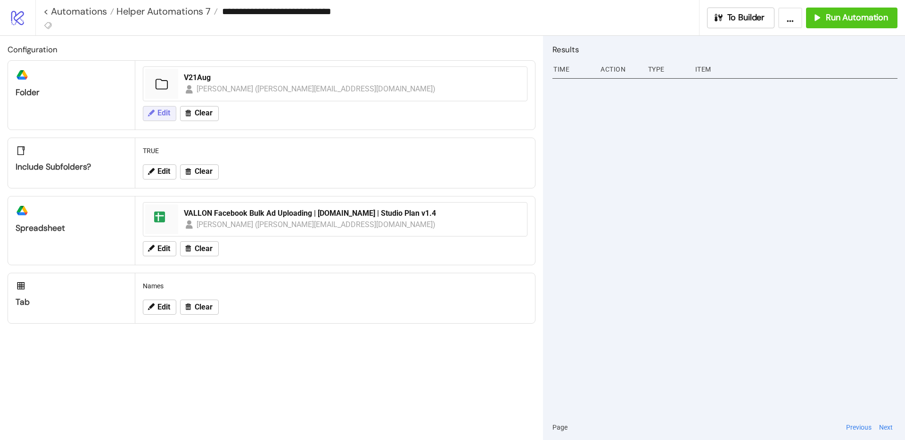
click at [153, 116] on icon at bounding box center [151, 113] width 8 height 8
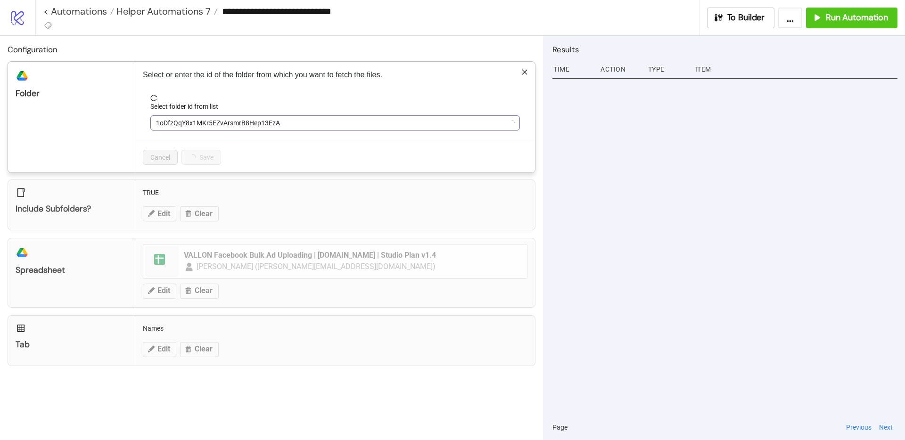
click at [223, 126] on span "1oDfzQqY8x1MKr5EZvArsmrB8Hep13EzA" at bounding box center [335, 123] width 358 height 14
click at [224, 125] on span "V21Aug" at bounding box center [335, 123] width 358 height 14
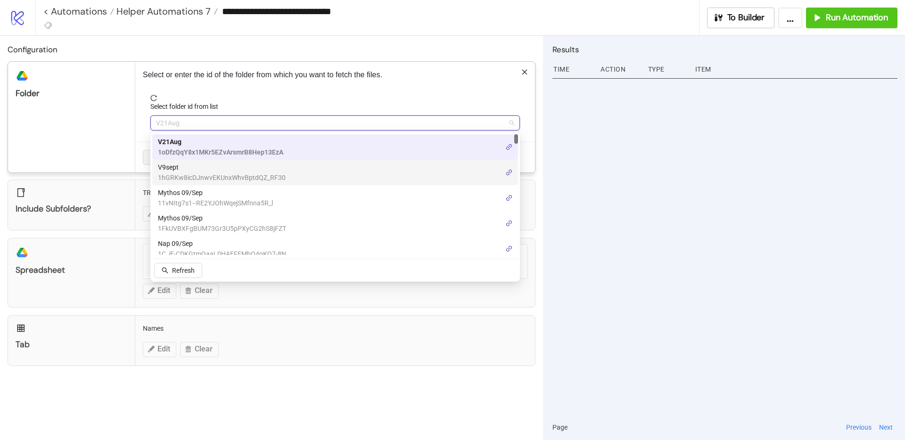
click at [203, 171] on span "V9sept" at bounding box center [222, 167] width 128 height 10
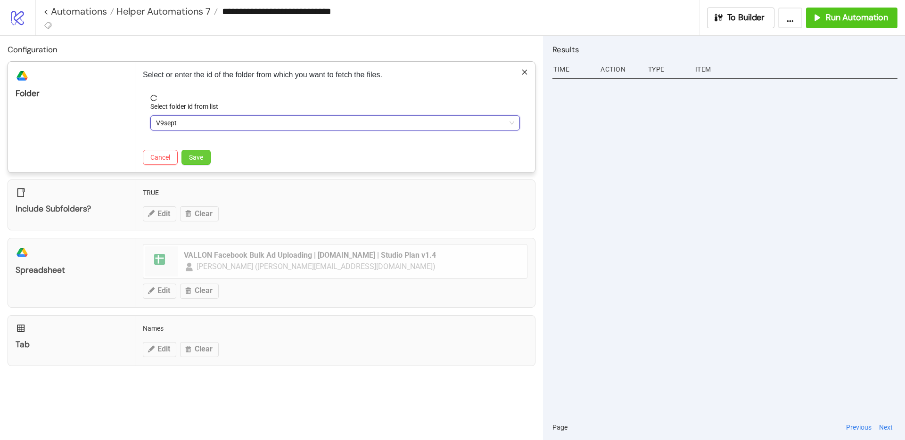
click at [197, 150] on button "Save" at bounding box center [196, 157] width 29 height 15
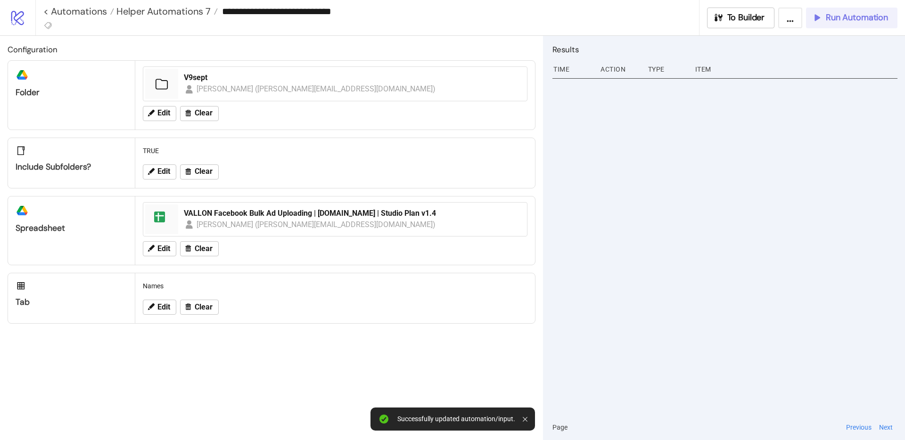
click at [828, 24] on button "Run Automation" at bounding box center [851, 18] width 91 height 21
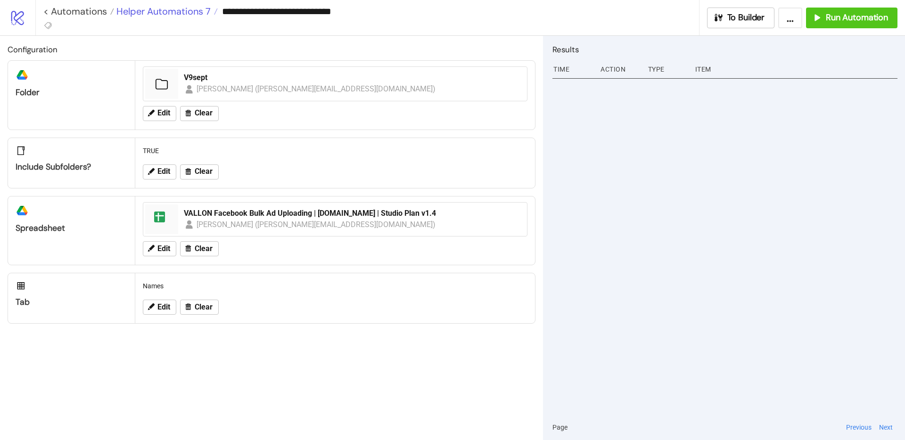
click at [175, 12] on span "Helper Automations 7" at bounding box center [162, 11] width 97 height 12
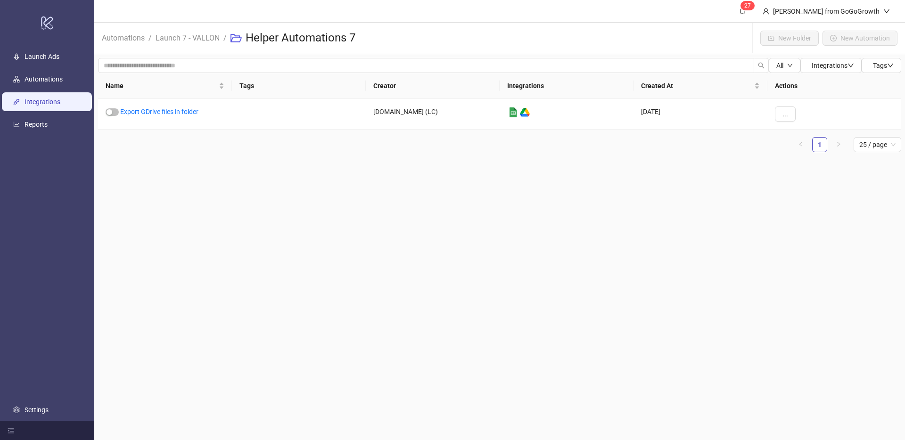
click at [35, 101] on link "Integrations" at bounding box center [43, 102] width 36 height 8
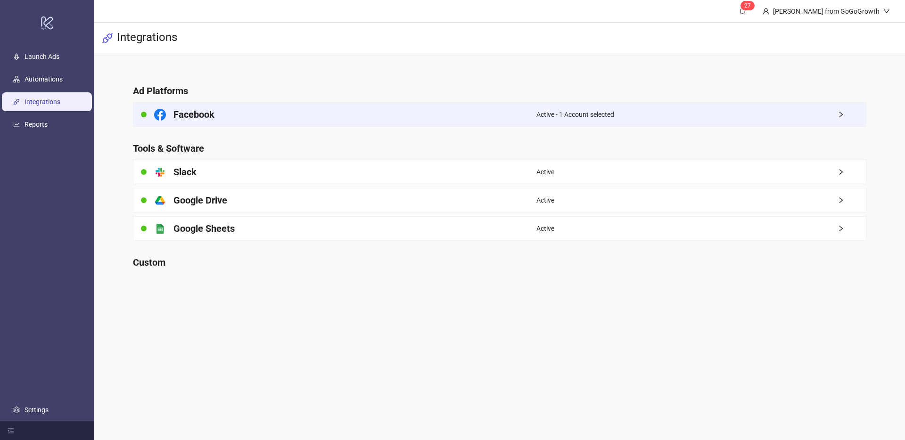
click at [223, 108] on div "Facebook" at bounding box center [334, 115] width 403 height 24
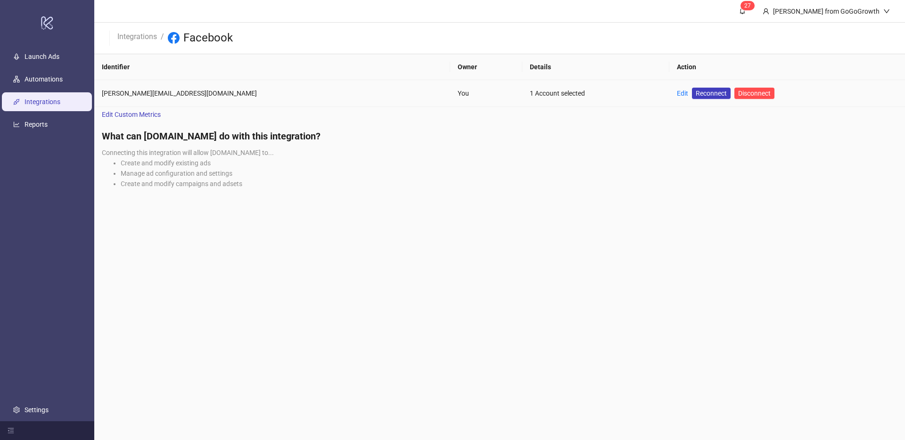
click at [677, 94] on div "Edit Reconnect Disconnect" at bounding box center [726, 93] width 98 height 11
click at [677, 94] on link "Edit" at bounding box center [682, 94] width 11 height 8
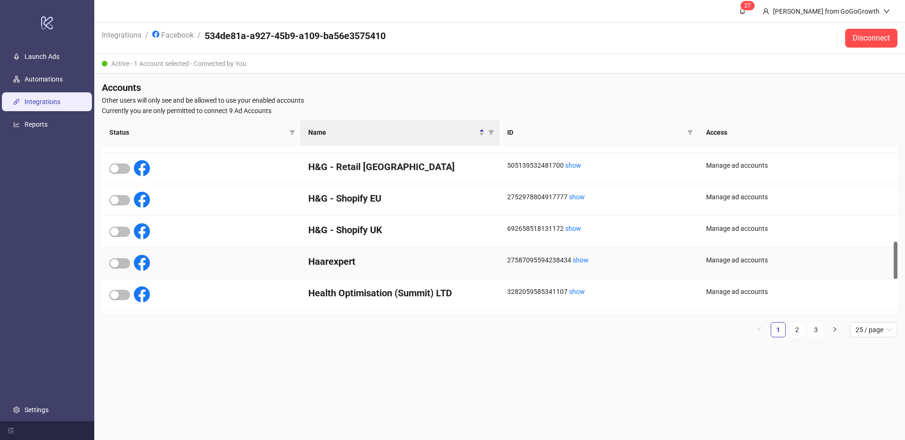
scroll to position [621, 0]
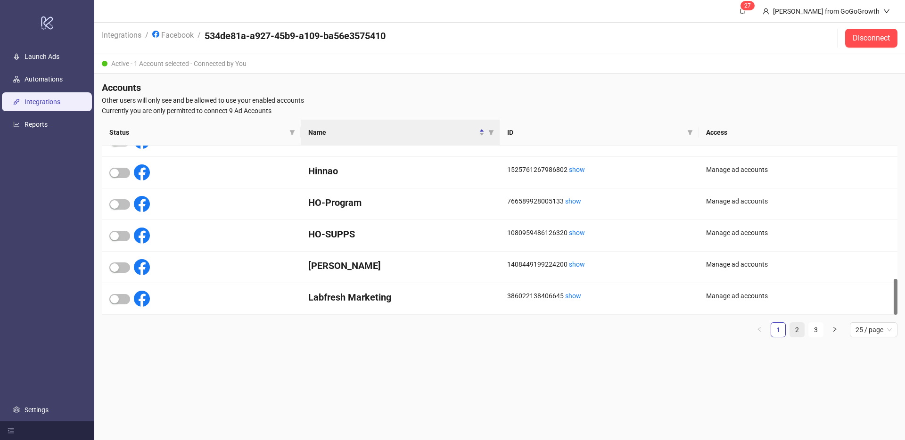
click at [801, 327] on link "2" at bounding box center [797, 330] width 14 height 14
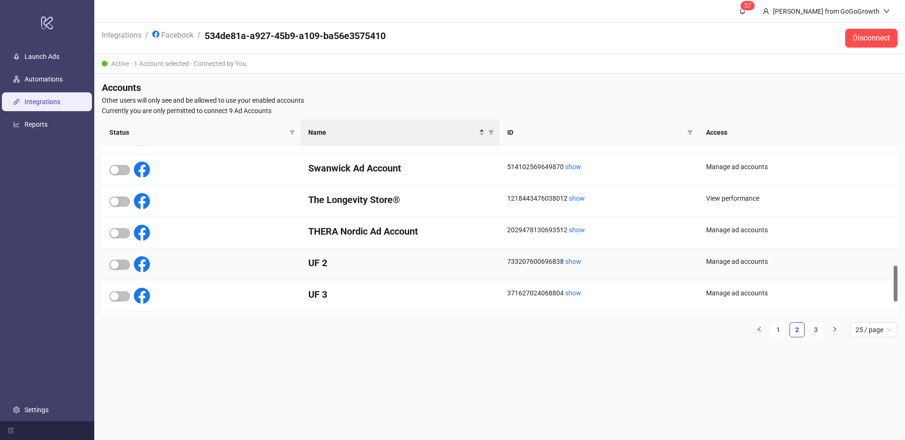
scroll to position [578, 0]
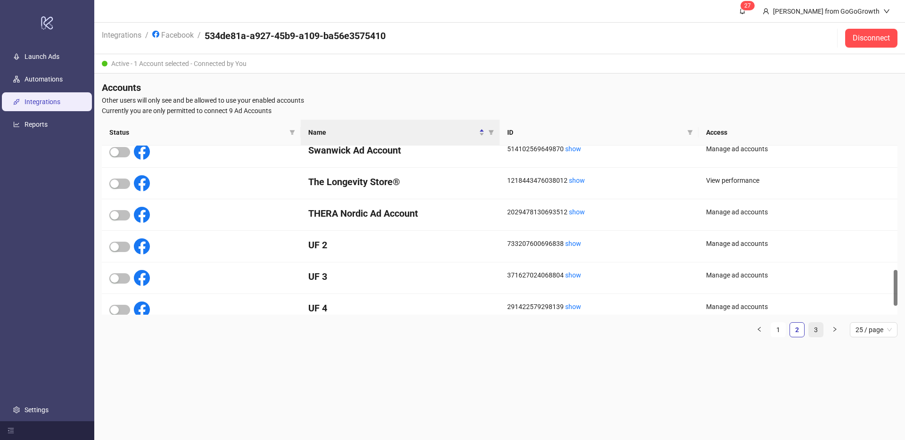
click at [811, 335] on link "3" at bounding box center [816, 330] width 14 height 14
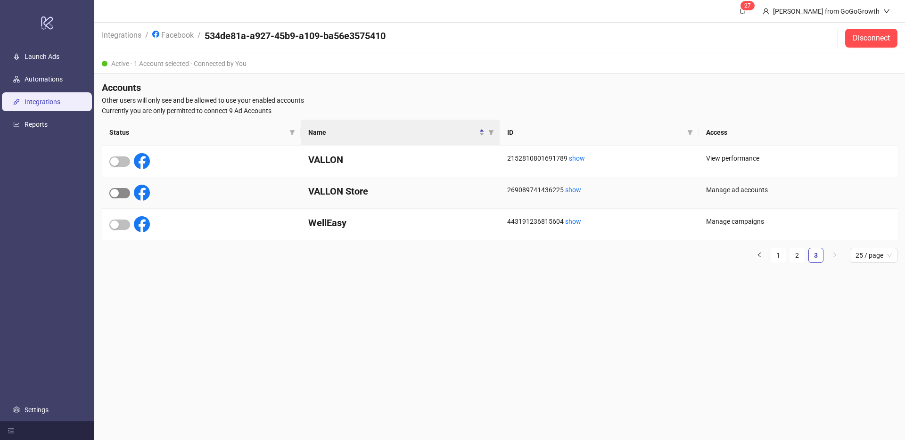
click at [122, 194] on span "button" at bounding box center [119, 193] width 21 height 10
click at [39, 76] on link "Automations" at bounding box center [44, 79] width 38 height 8
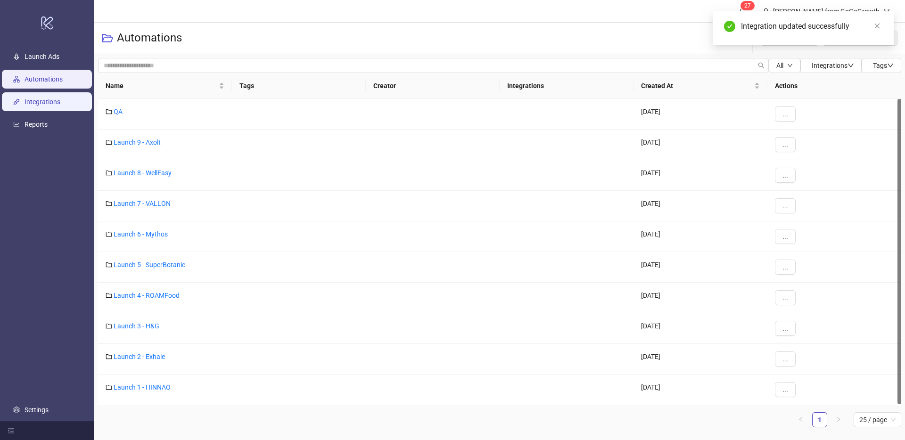
click at [37, 106] on link "Integrations" at bounding box center [43, 102] width 36 height 8
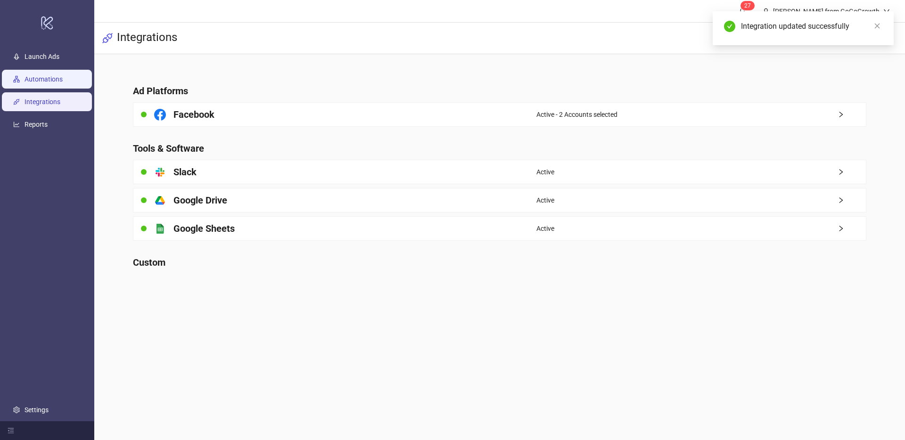
click at [50, 75] on link "Automations" at bounding box center [44, 79] width 38 height 8
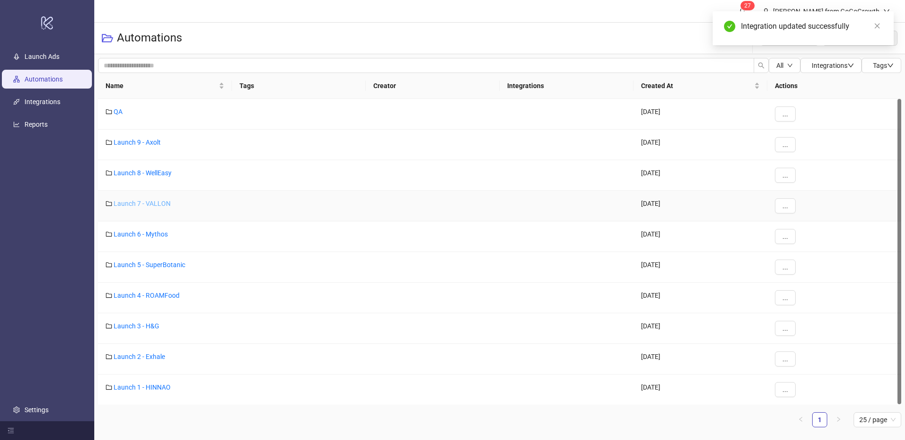
click at [149, 204] on link "Launch 7 - VALLON" at bounding box center [142, 204] width 57 height 8
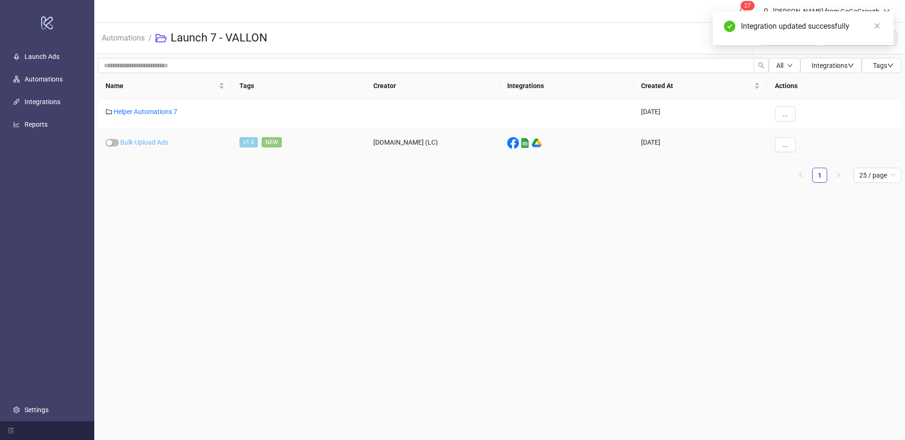
click at [153, 145] on link "Bulk-Upload Ads" at bounding box center [144, 143] width 48 height 8
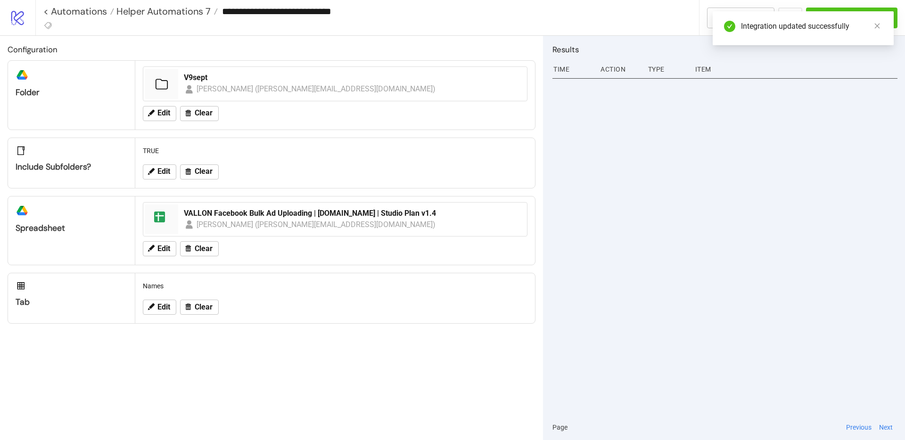
type input "**********"
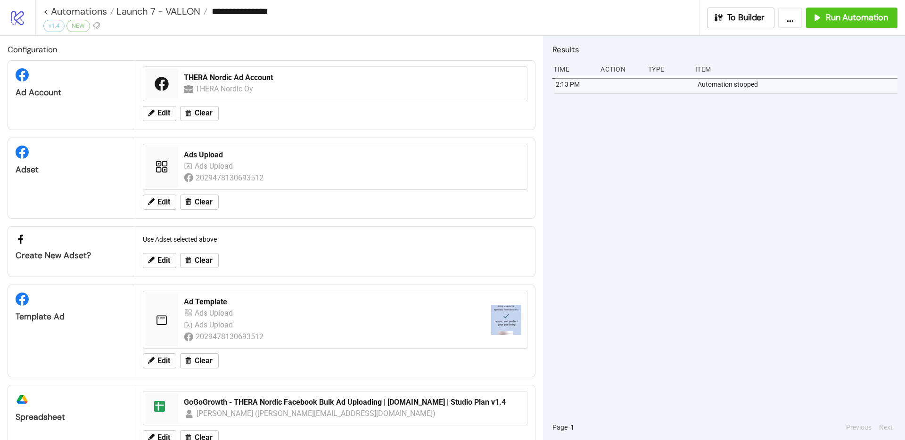
click at [164, 97] on div at bounding box center [161, 84] width 33 height 30
click at [167, 115] on span "Edit" at bounding box center [163, 113] width 13 height 8
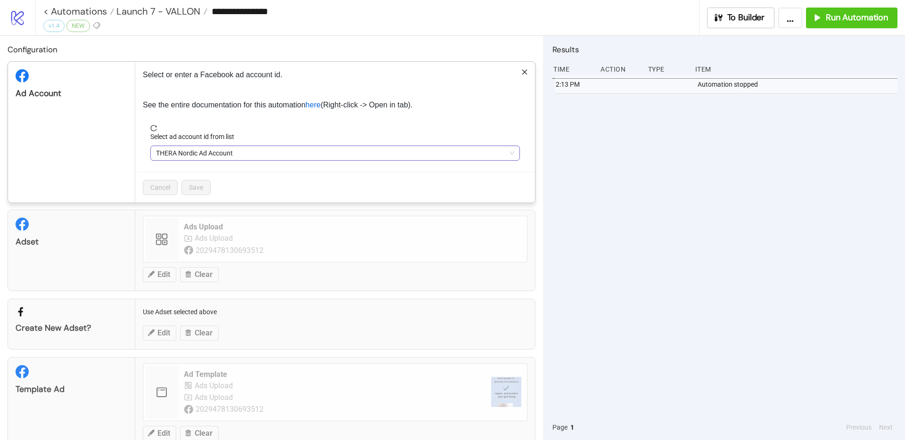
click at [237, 151] on span "THERA Nordic Ad Account" at bounding box center [335, 153] width 358 height 14
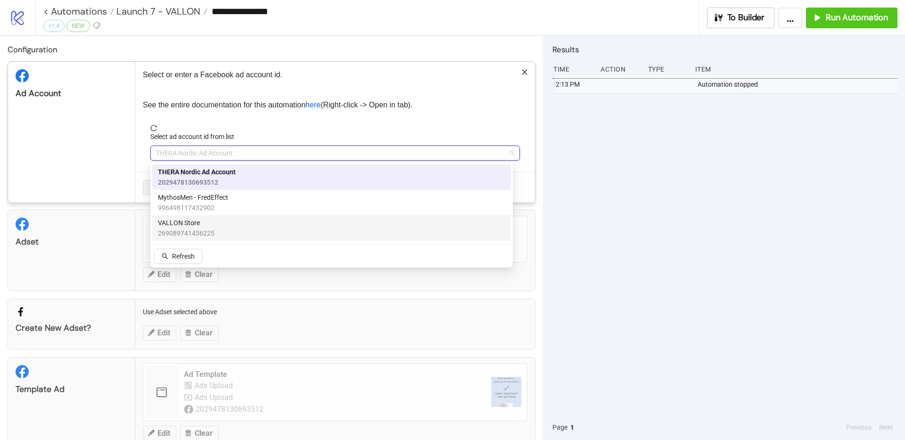
click at [207, 220] on span "VALLON Store" at bounding box center [186, 223] width 57 height 10
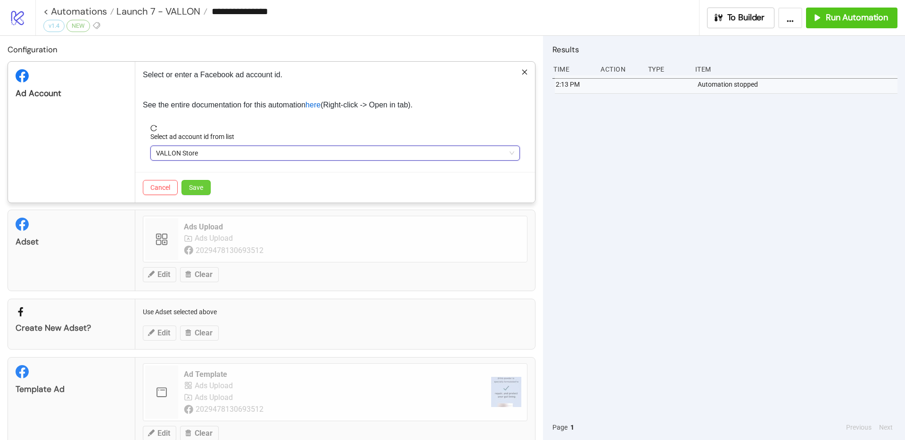
click at [201, 187] on span "Save" at bounding box center [196, 188] width 14 height 8
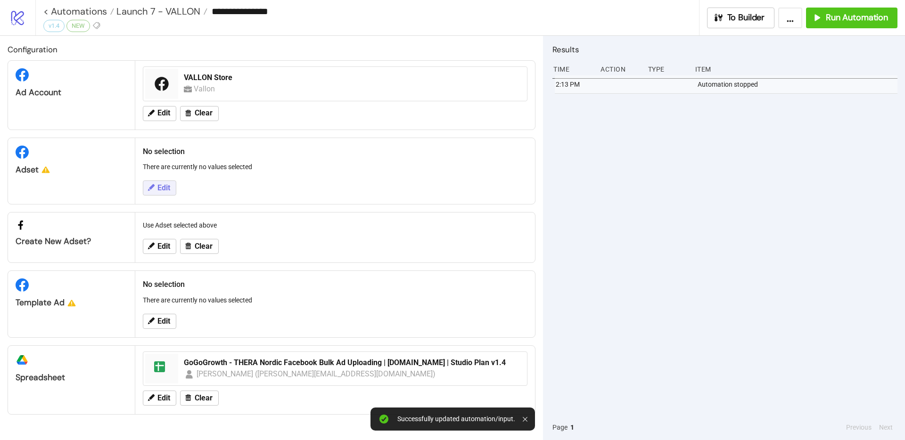
click at [165, 189] on span "Edit" at bounding box center [163, 188] width 13 height 8
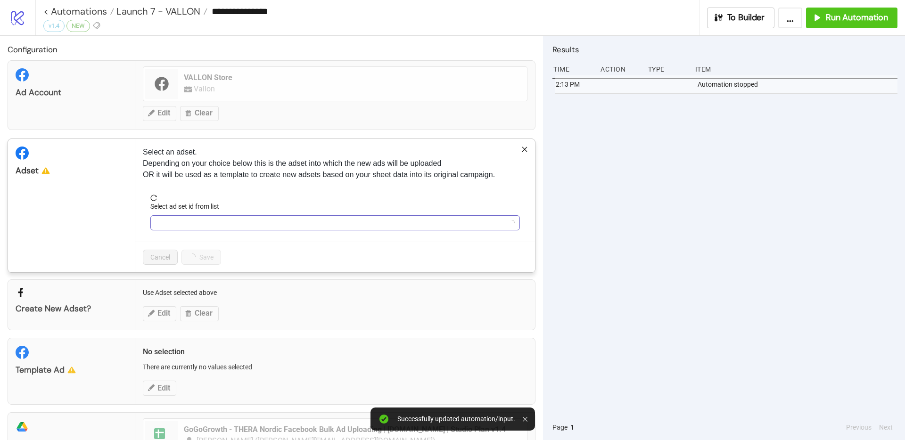
click at [209, 217] on input "Select ad set id from list" at bounding box center [331, 223] width 350 height 14
type input "******"
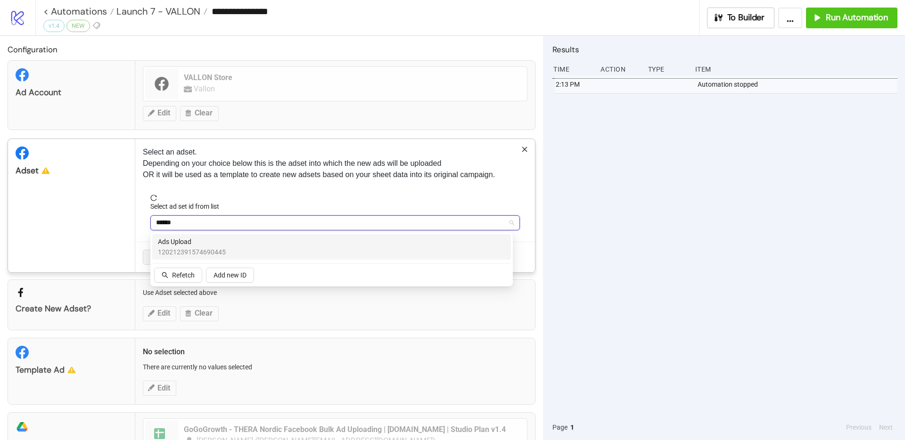
click at [185, 251] on span "120212391574690445" at bounding box center [192, 252] width 68 height 10
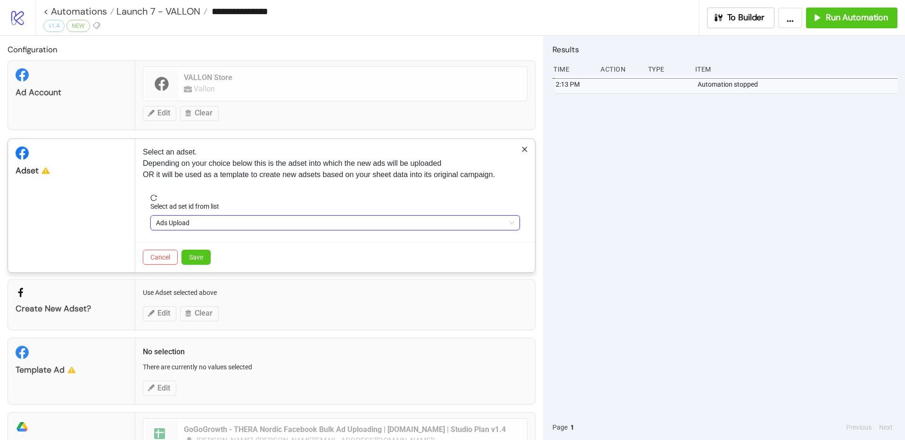
click at [213, 258] on div "Cancel Save" at bounding box center [335, 257] width 400 height 31
click at [204, 257] on button "Save" at bounding box center [196, 257] width 29 height 15
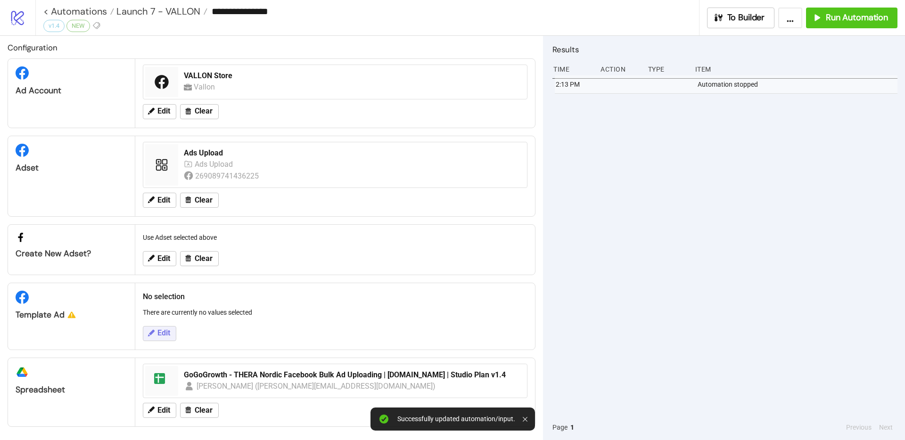
click at [158, 334] on span "Edit" at bounding box center [163, 333] width 13 height 8
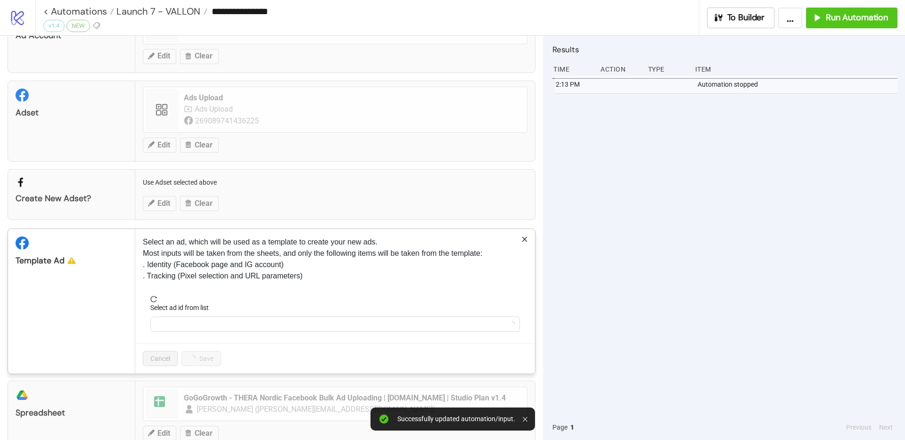
scroll to position [82, 0]
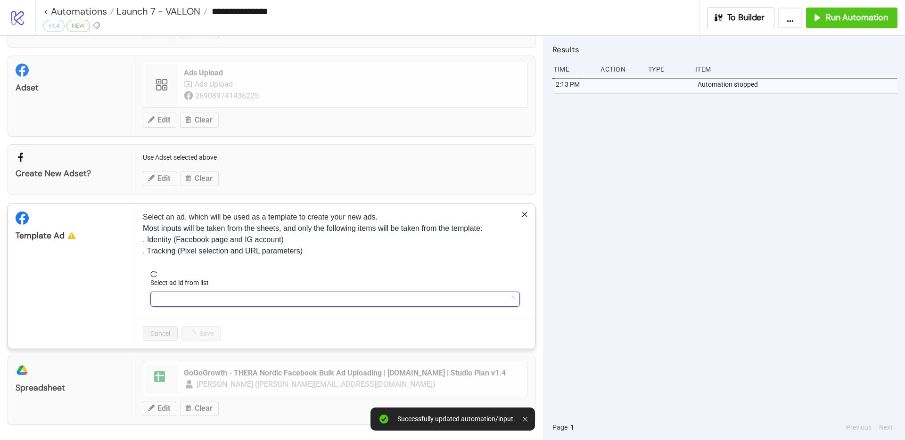
click at [223, 298] on input "Select ad id from list" at bounding box center [331, 299] width 350 height 14
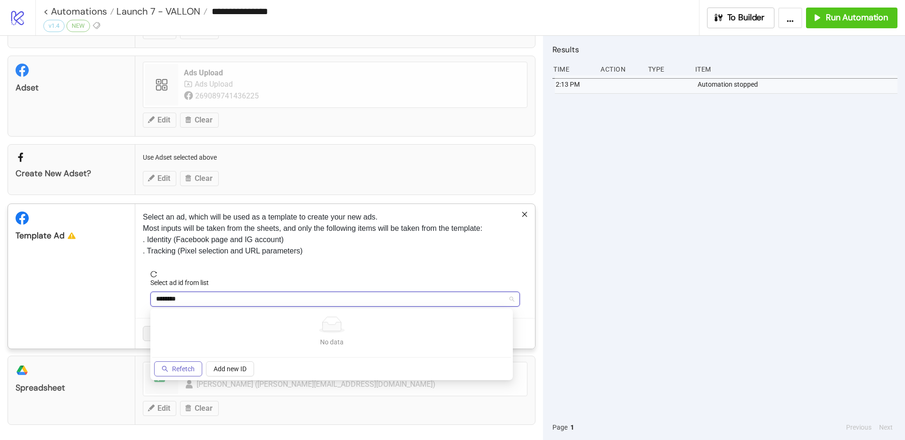
type input "********"
click at [176, 365] on button "Refetch" at bounding box center [178, 369] width 48 height 15
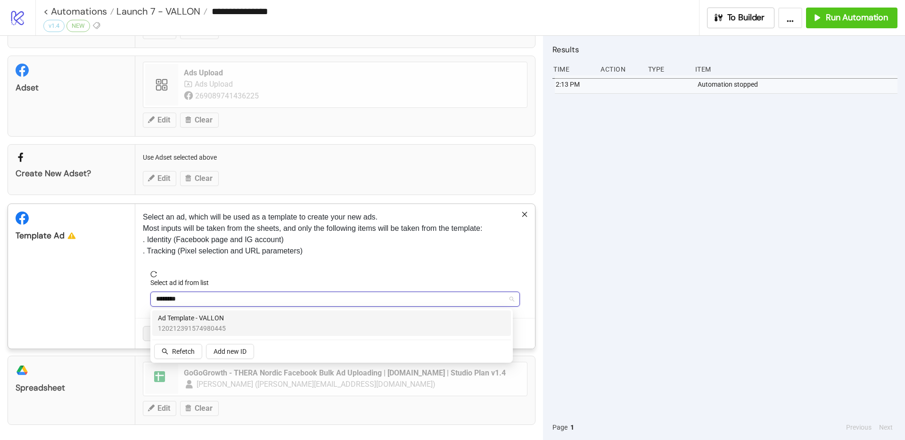
click at [198, 323] on span "120212391574980445" at bounding box center [192, 328] width 68 height 10
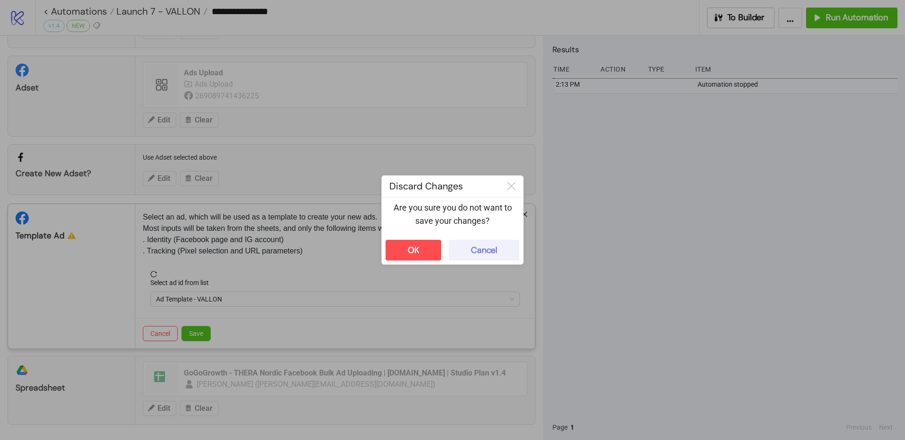
click at [472, 254] on div "Cancel" at bounding box center [484, 250] width 26 height 11
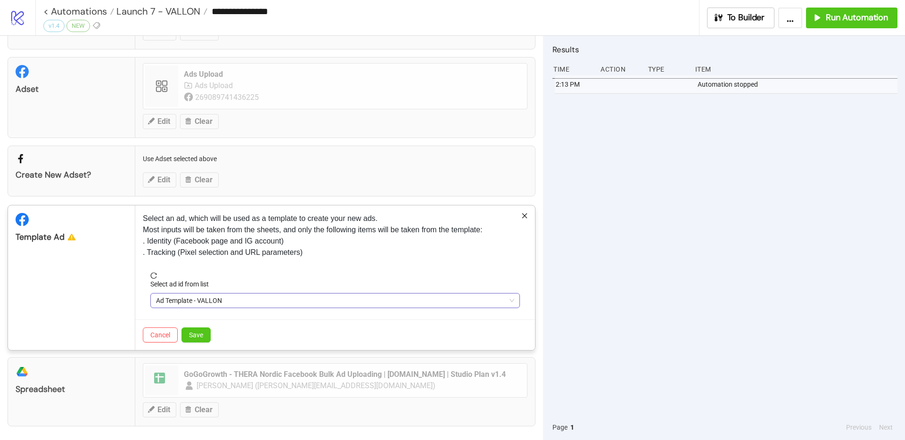
scroll to position [80, 0]
click at [190, 297] on span "Ad Template - VALLON" at bounding box center [335, 301] width 358 height 14
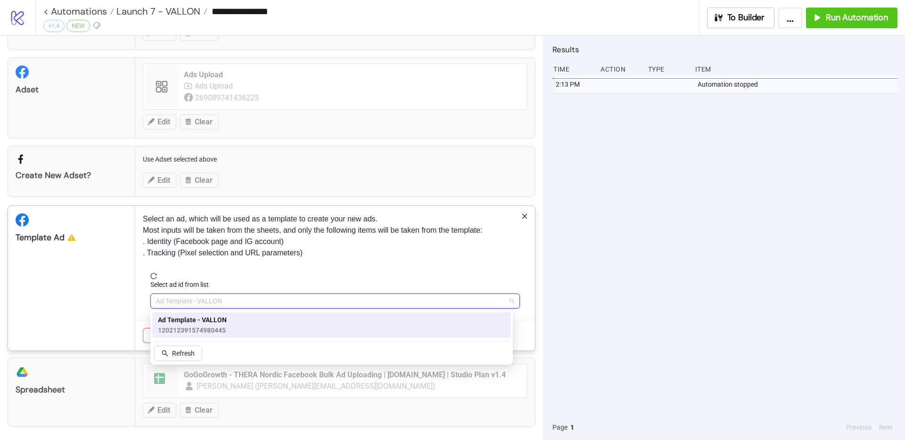
click at [183, 325] on span "120212391574980445" at bounding box center [192, 330] width 69 height 10
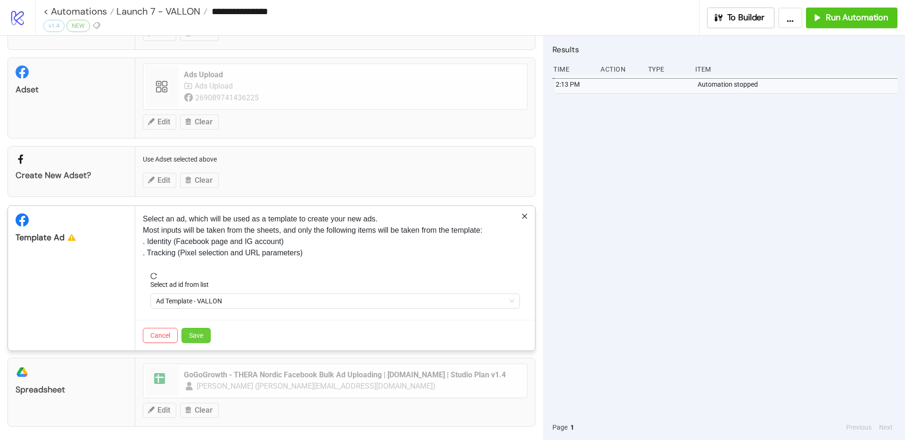
click at [198, 330] on button "Save" at bounding box center [196, 335] width 29 height 15
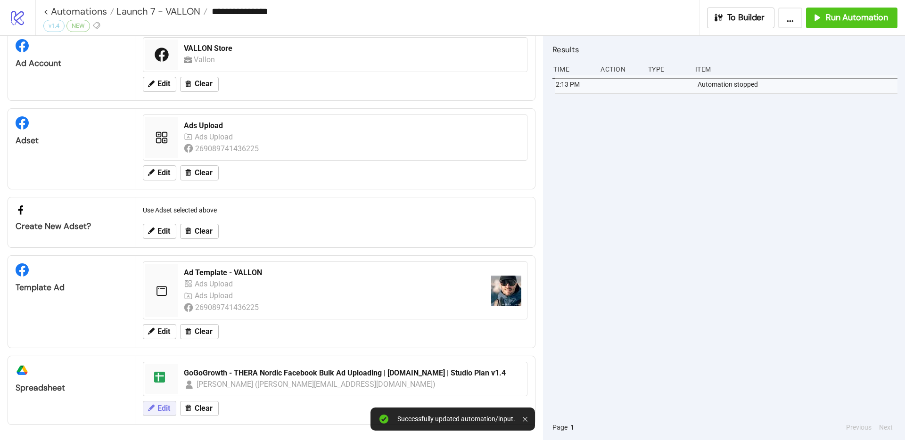
click at [165, 414] on button "Edit" at bounding box center [159, 408] width 33 height 15
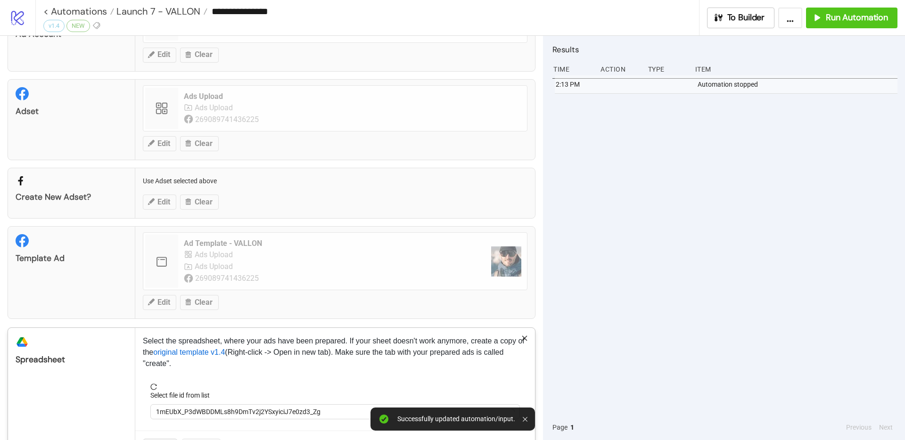
scroll to position [94, 0]
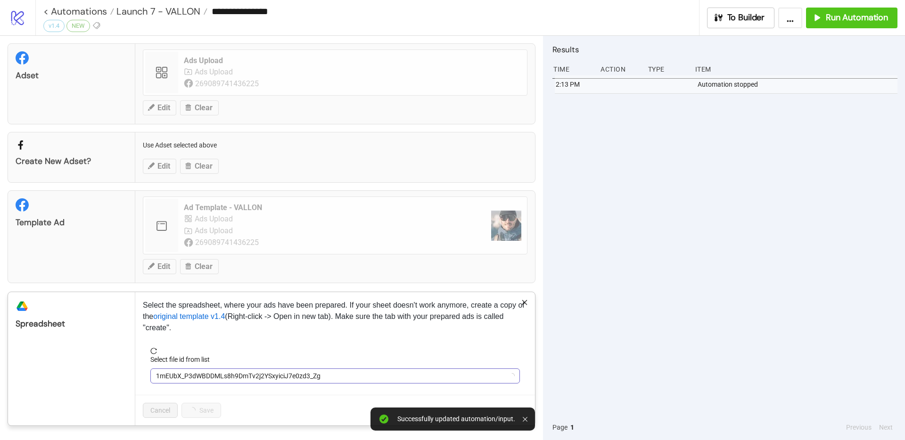
click at [209, 378] on span "1mEUbX_P3dWBDDMLs8h9DmTv2j2YSxyiciJ7e0zd3_Zg" at bounding box center [335, 376] width 358 height 14
click at [200, 378] on span "GoGoGrowth - THERA Nordic Facebook Bulk Ad Uploading | Kitchn.io | Studio Plan …" at bounding box center [335, 376] width 358 height 14
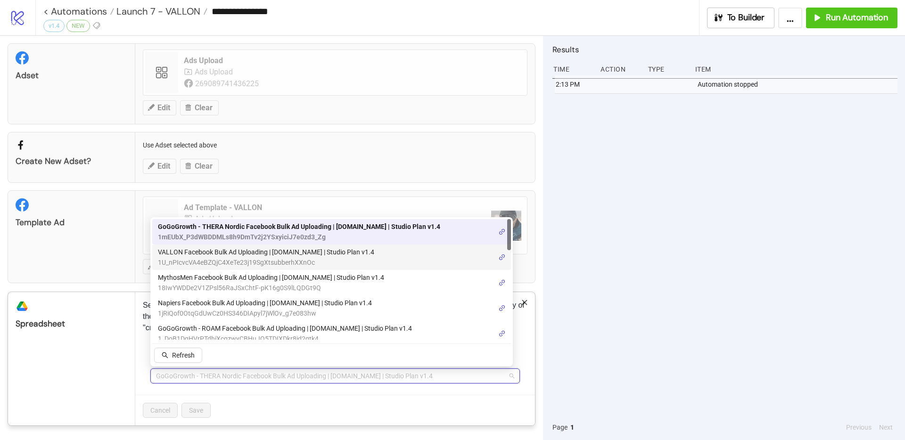
click at [238, 260] on span "1U_nPIcvcVA4eBZQjC4XeTe23j19SgXtsubberhXXnOc" at bounding box center [266, 262] width 216 height 10
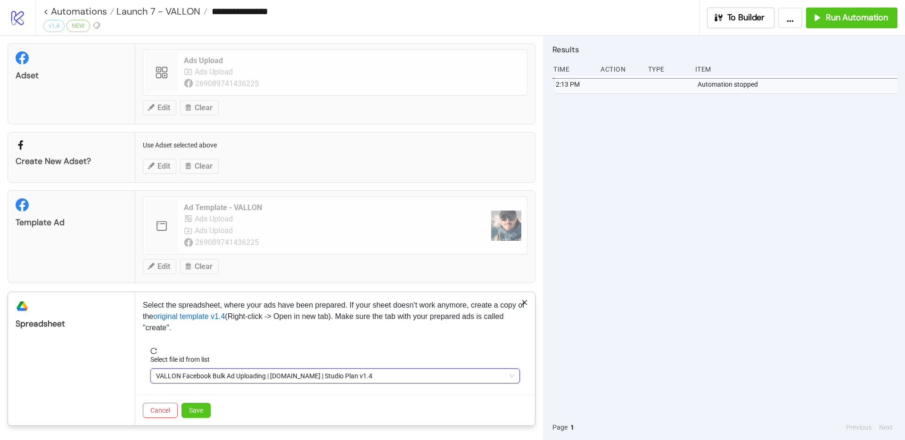
click at [191, 401] on div "Cancel Save" at bounding box center [335, 410] width 400 height 31
click at [191, 407] on span "Save" at bounding box center [196, 411] width 14 height 8
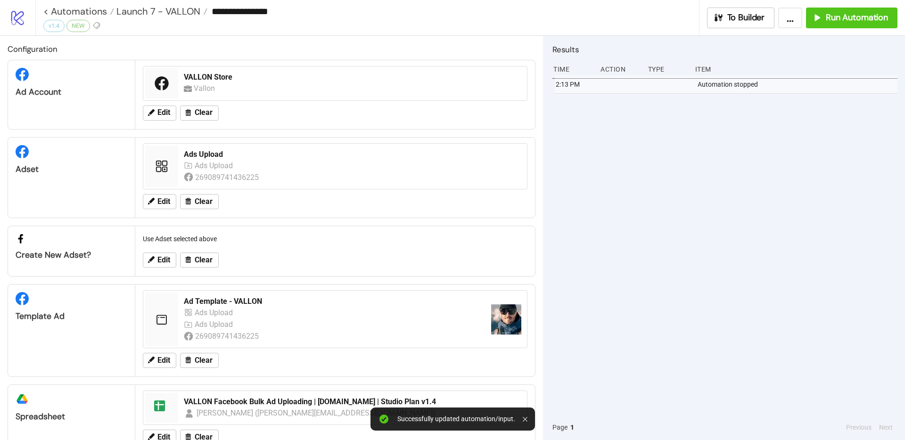
scroll to position [0, 0]
click at [836, 26] on button "Run Automation" at bounding box center [851, 18] width 91 height 21
